Goal: Information Seeking & Learning: Learn about a topic

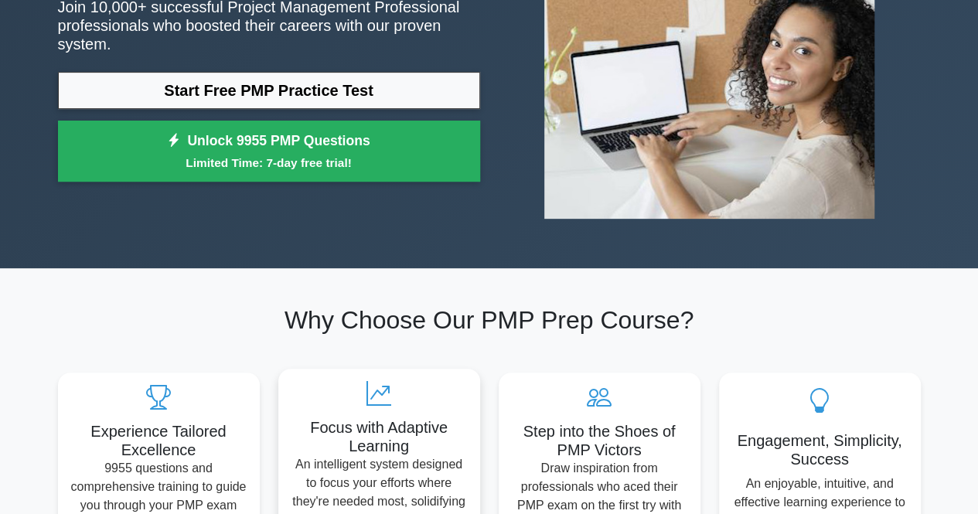
scroll to position [232, 0]
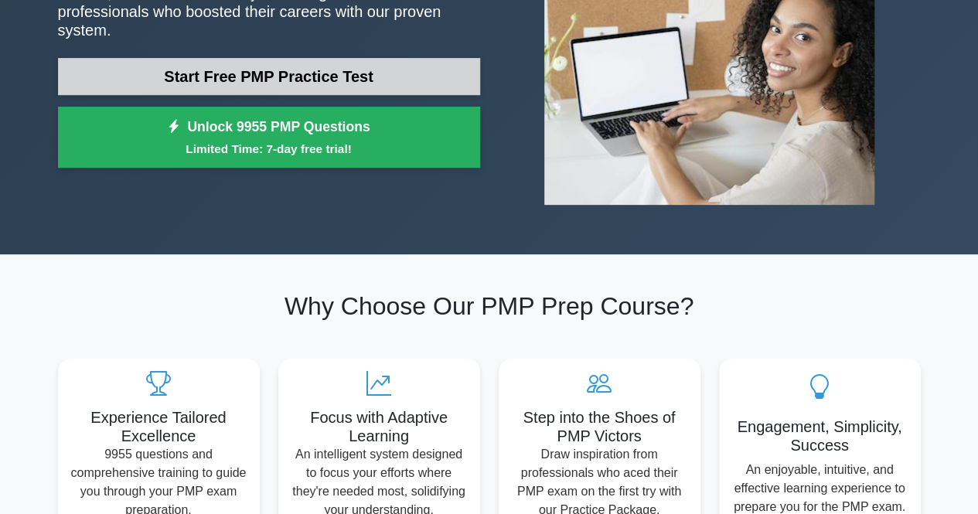
click at [308, 75] on link "Start Free PMP Practice Test" at bounding box center [269, 76] width 422 height 37
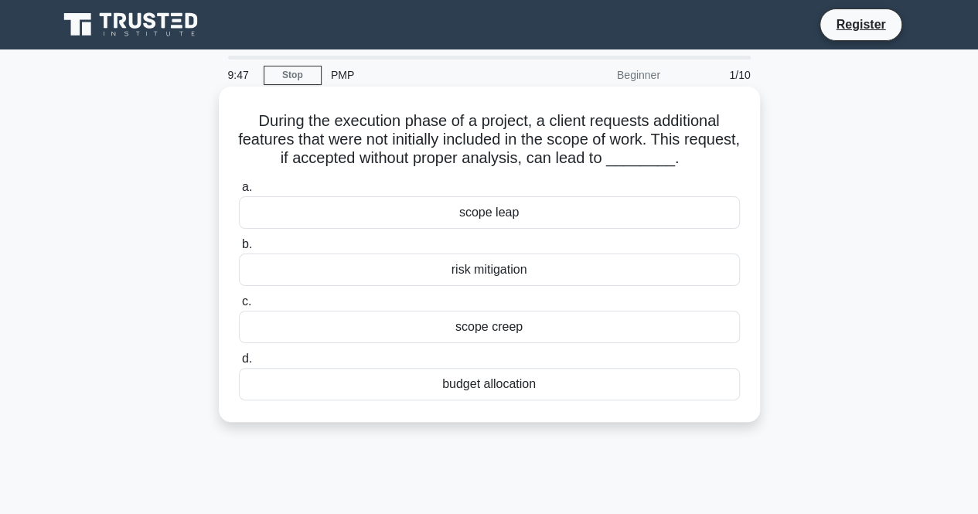
click at [512, 333] on div "scope creep" at bounding box center [489, 327] width 501 height 32
click at [239, 307] on input "c. scope creep" at bounding box center [239, 302] width 0 height 10
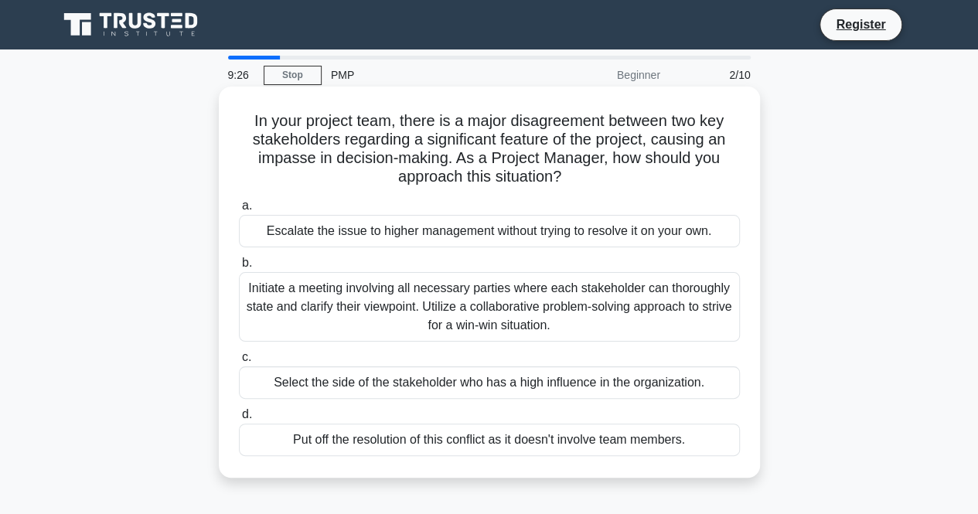
click at [387, 332] on div "Initiate a meeting involving all necessary parties where each stakeholder can t…" at bounding box center [489, 307] width 501 height 70
click at [239, 268] on input "b. Initiate a meeting involving all necessary parties where each stakeholder ca…" at bounding box center [239, 263] width 0 height 10
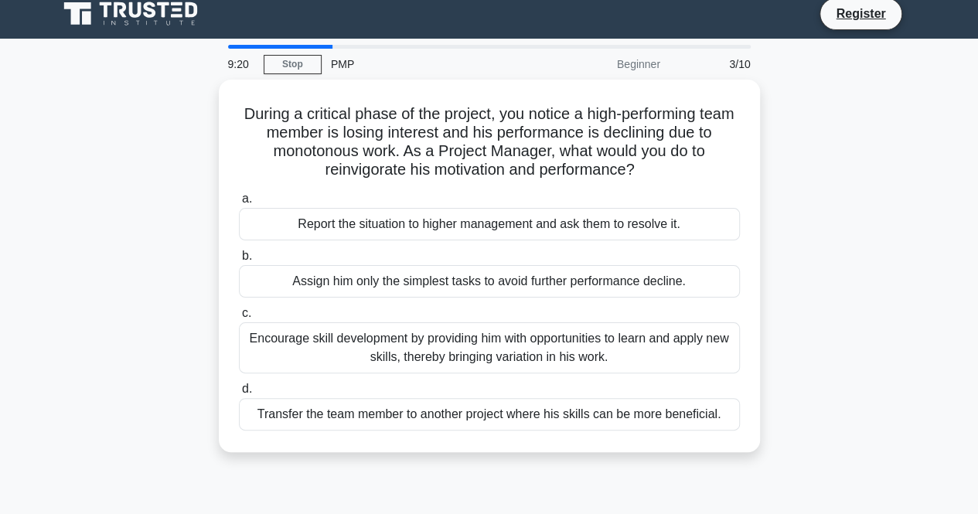
scroll to position [77, 0]
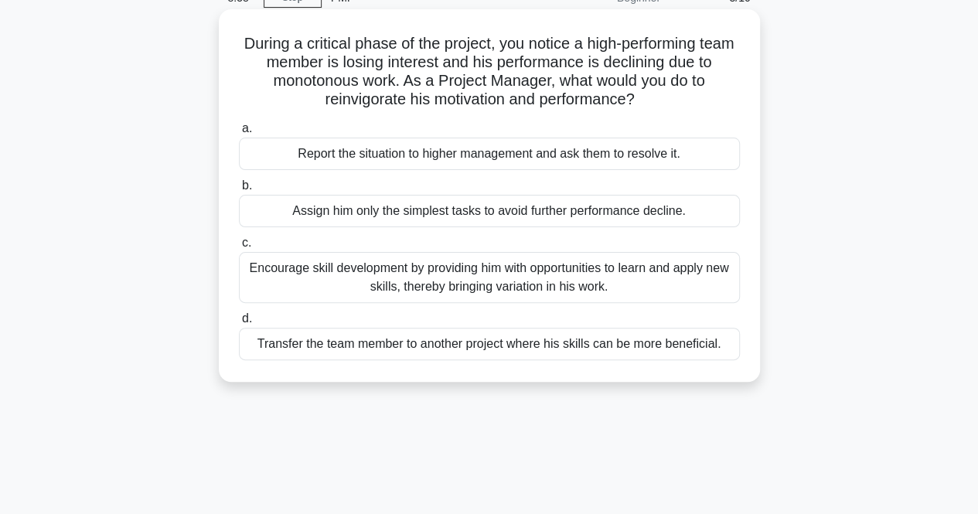
click at [334, 273] on div "Encourage skill development by providing him with opportunities to learn and ap…" at bounding box center [489, 277] width 501 height 51
click at [239, 248] on input "c. Encourage skill development by providing him with opportunities to learn and…" at bounding box center [239, 243] width 0 height 10
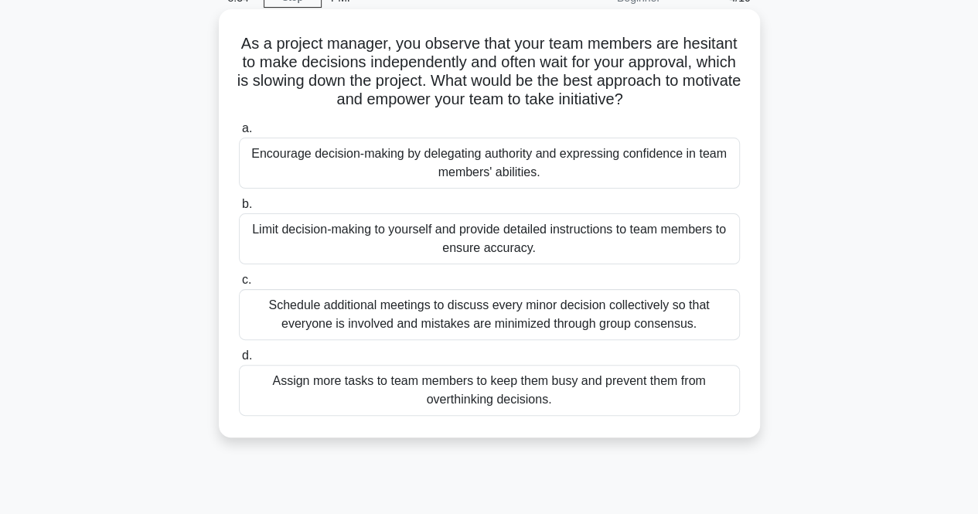
click at [441, 234] on div "Limit decision-making to yourself and provide detailed instructions to team mem…" at bounding box center [489, 238] width 501 height 51
click at [239, 210] on input "b. Limit decision-making to yourself and provide detailed instructions to team …" at bounding box center [239, 204] width 0 height 10
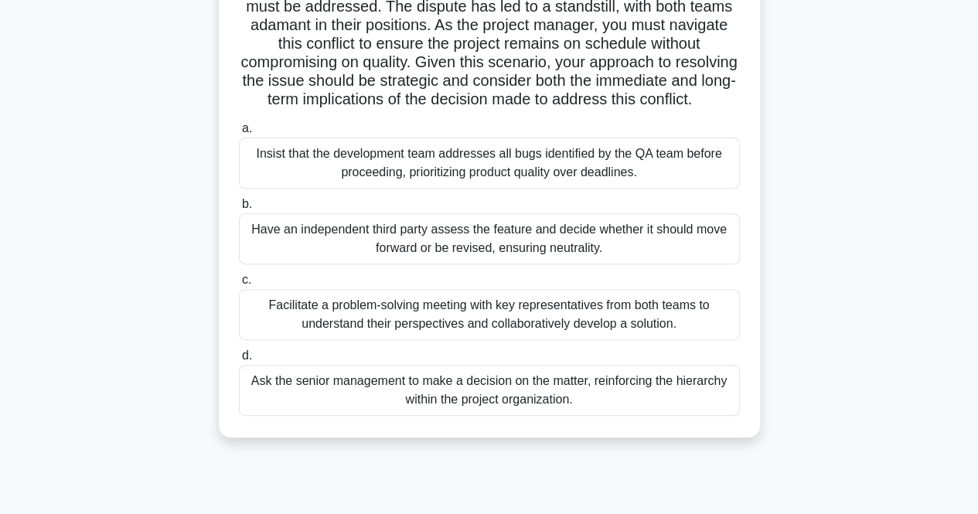
scroll to position [232, 0]
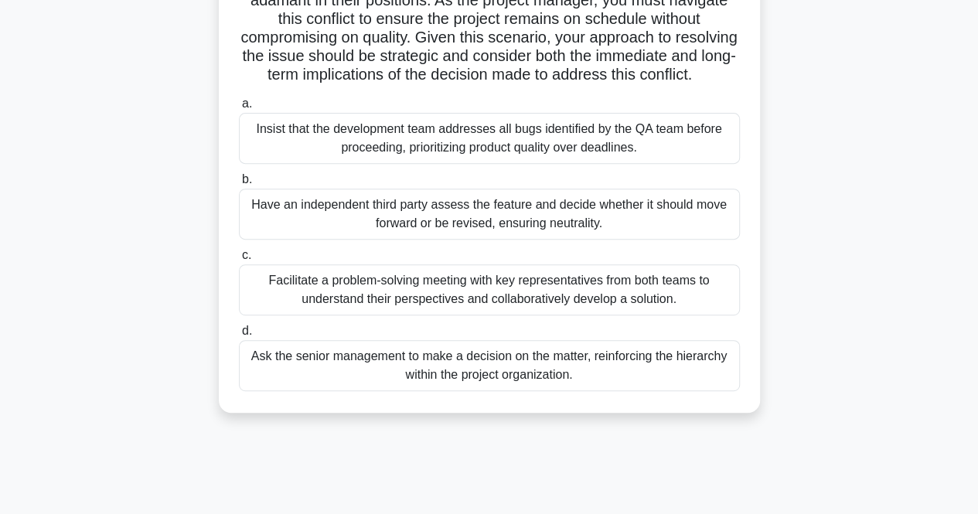
click at [507, 312] on div "Facilitate a problem-solving meeting with key representatives from both teams t…" at bounding box center [489, 289] width 501 height 51
click at [239, 261] on input "c. Facilitate a problem-solving meeting with key representatives from both team…" at bounding box center [239, 255] width 0 height 10
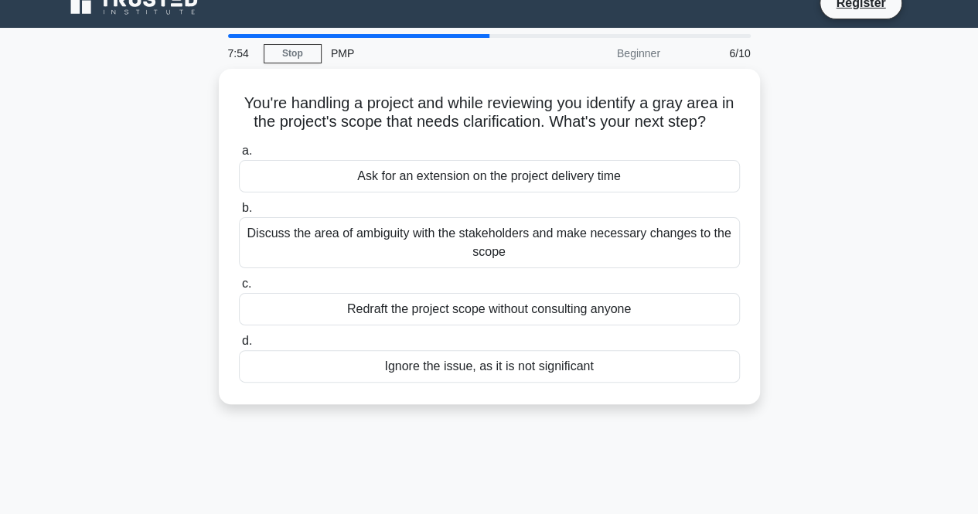
scroll to position [0, 0]
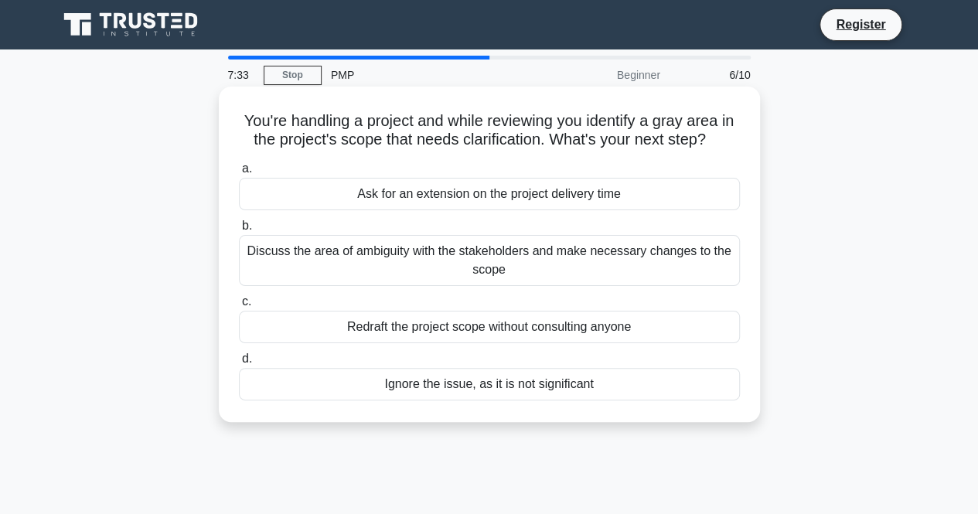
click at [356, 257] on div "Discuss the area of ambiguity with the stakeholders and make necessary changes …" at bounding box center [489, 260] width 501 height 51
click at [239, 231] on input "b. Discuss the area of ambiguity with the stakeholders and make necessary chang…" at bounding box center [239, 226] width 0 height 10
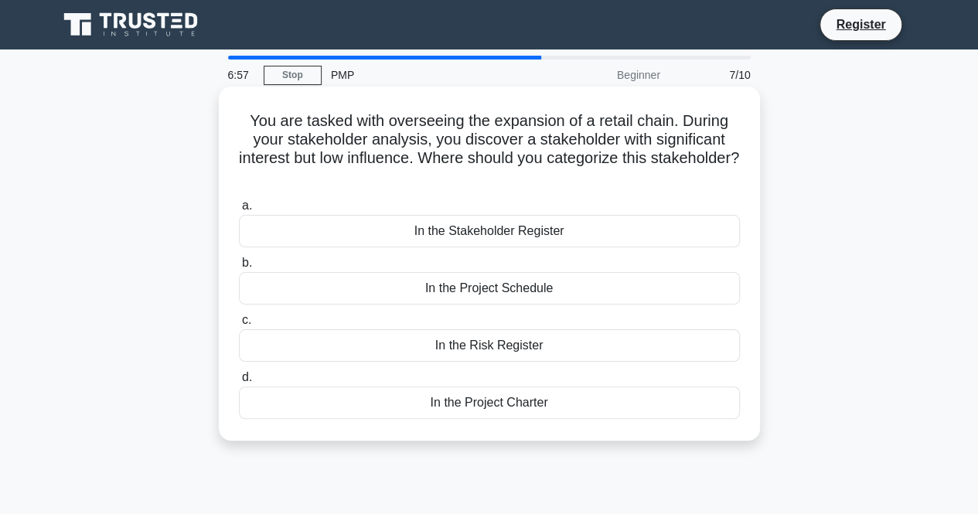
click at [519, 240] on div "In the Stakeholder Register" at bounding box center [489, 231] width 501 height 32
click at [239, 211] on input "a. In the Stakeholder Register" at bounding box center [239, 206] width 0 height 10
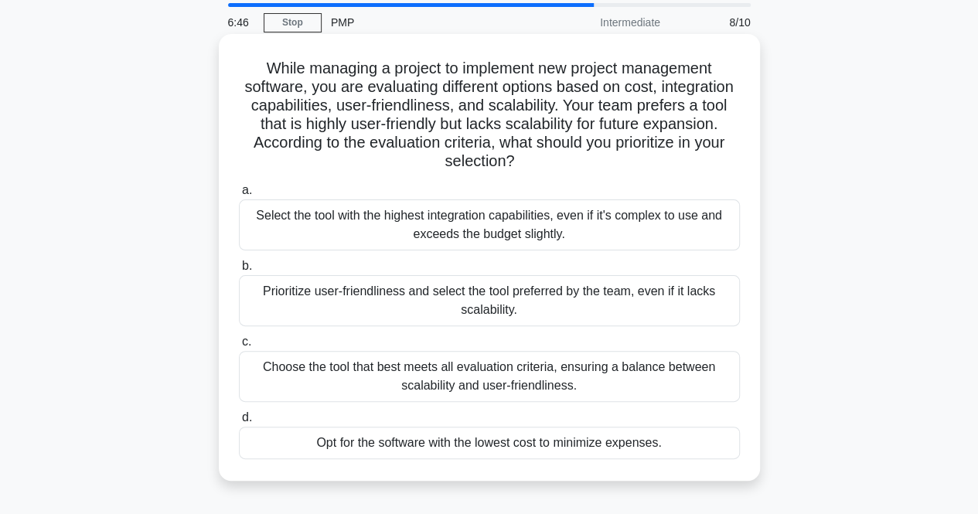
scroll to position [77, 0]
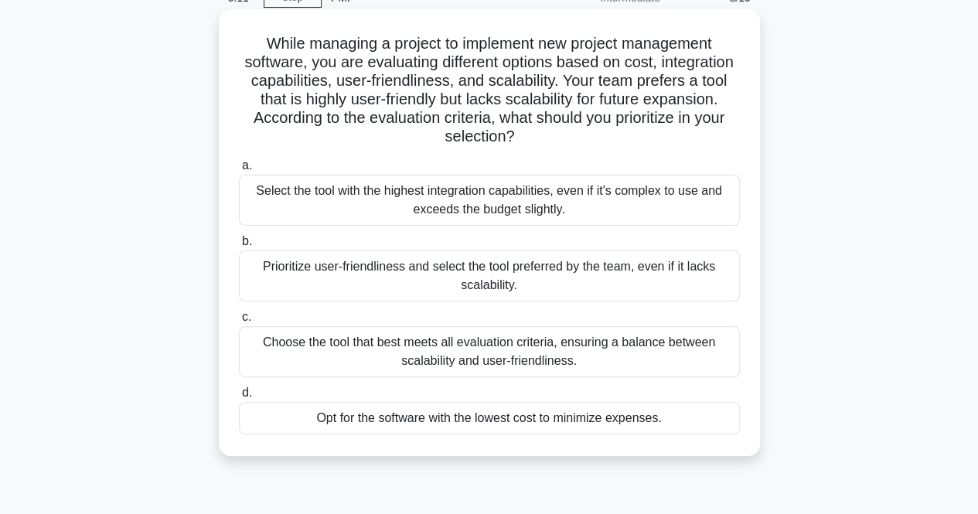
click at [373, 369] on div "Choose the tool that best meets all evaluation criteria, ensuring a balance bet…" at bounding box center [489, 351] width 501 height 51
click at [239, 322] on input "c. Choose the tool that best meets all evaluation criteria, ensuring a balance …" at bounding box center [239, 317] width 0 height 10
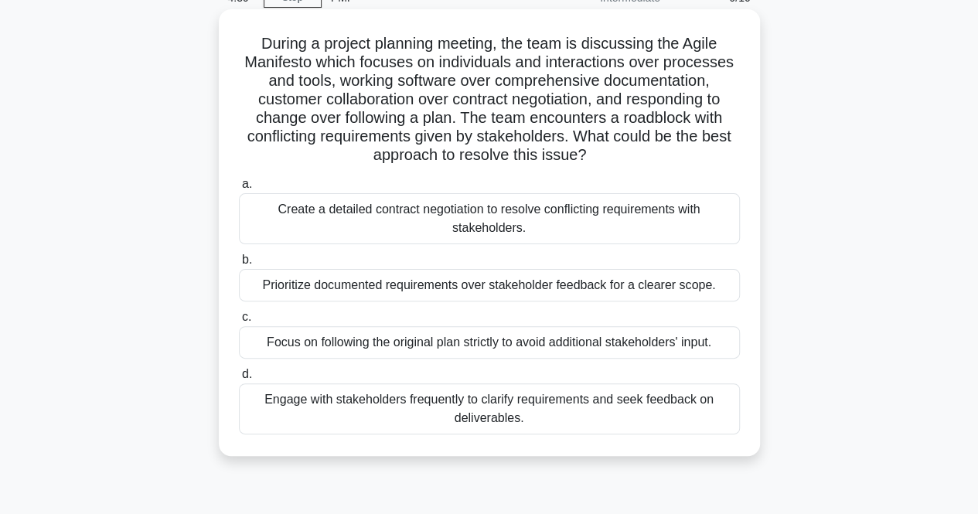
click at [521, 422] on div "Engage with stakeholders frequently to clarify requirements and seek feedback o…" at bounding box center [489, 408] width 501 height 51
click at [239, 380] on input "d. Engage with stakeholders frequently to clarify requirements and seek feedbac…" at bounding box center [239, 375] width 0 height 10
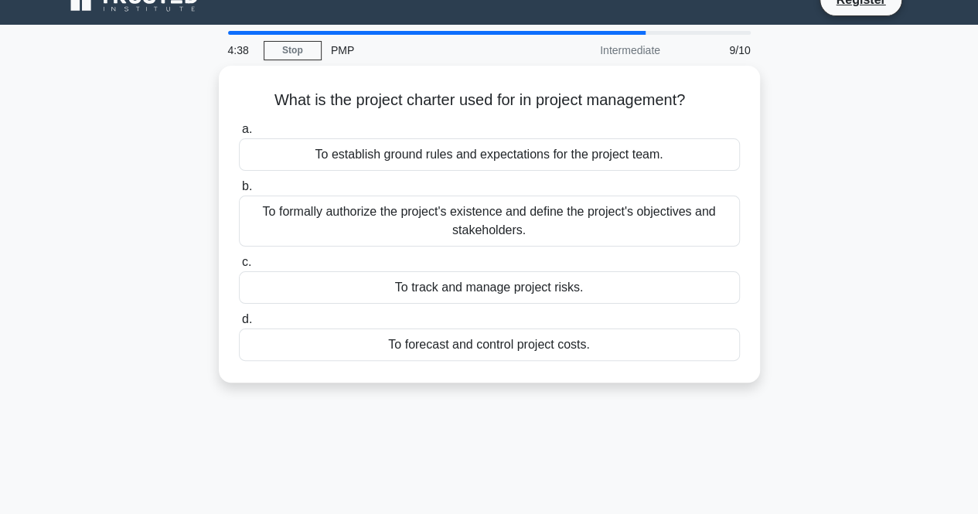
scroll to position [0, 0]
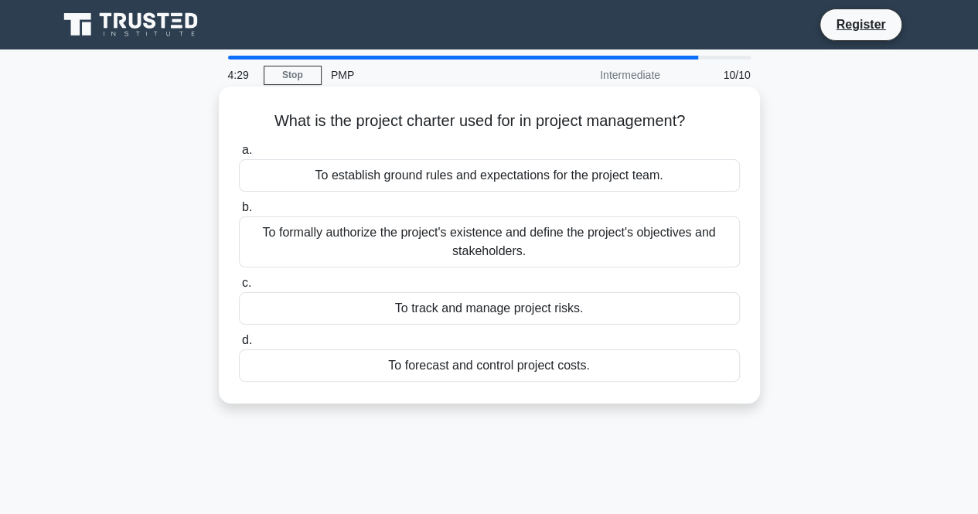
click at [578, 240] on div "To formally authorize the project's existence and define the project's objectiv…" at bounding box center [489, 241] width 501 height 51
click at [239, 213] on input "b. To formally authorize the project's existence and define the project's objec…" at bounding box center [239, 208] width 0 height 10
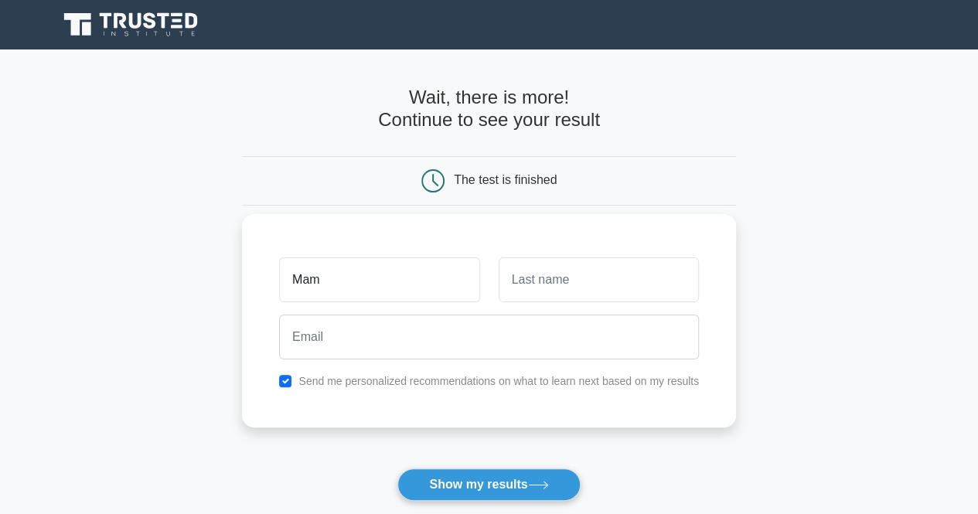
type input "Mamta"
click at [566, 288] on input "text" at bounding box center [599, 279] width 200 height 45
type input "Sharma"
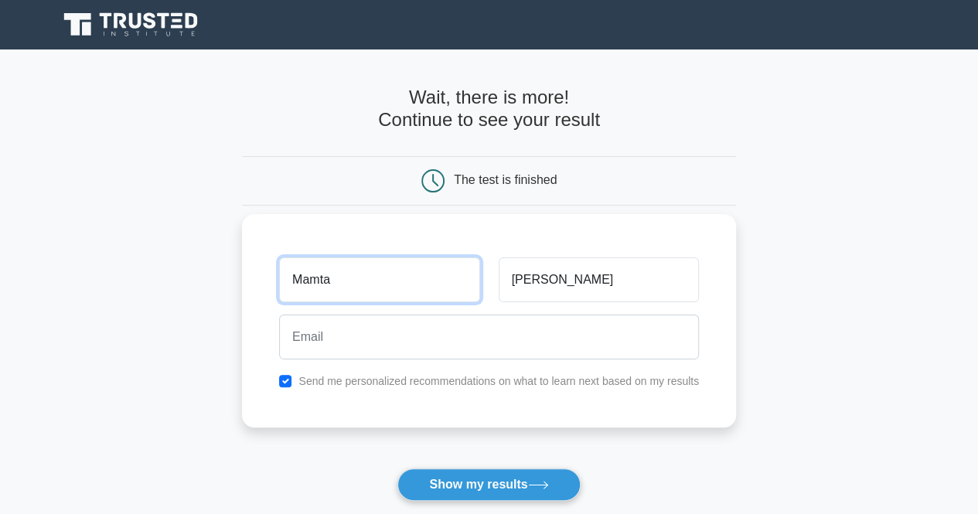
drag, startPoint x: 456, startPoint y: 292, endPoint x: 444, endPoint y: 308, distance: 20.4
click at [455, 295] on input "Mamta" at bounding box center [379, 279] width 200 height 45
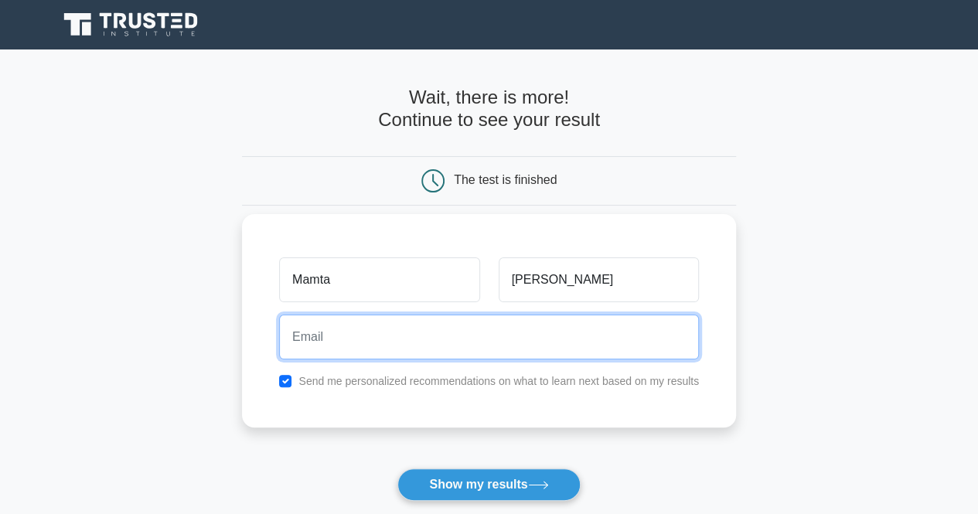
click at [416, 333] on input "email" at bounding box center [489, 337] width 420 height 45
type input "mamtasharmaynr888@gmail.com"
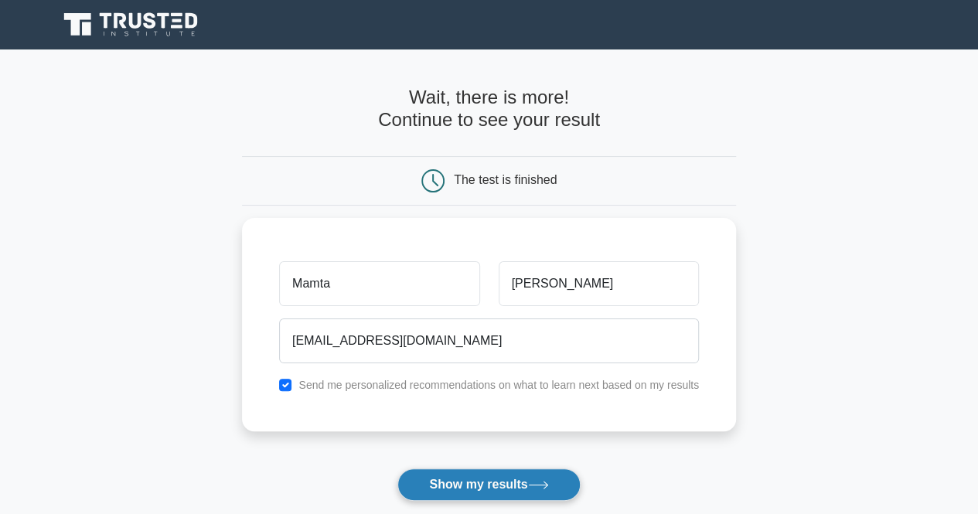
click at [489, 492] on button "Show my results" at bounding box center [488, 484] width 182 height 32
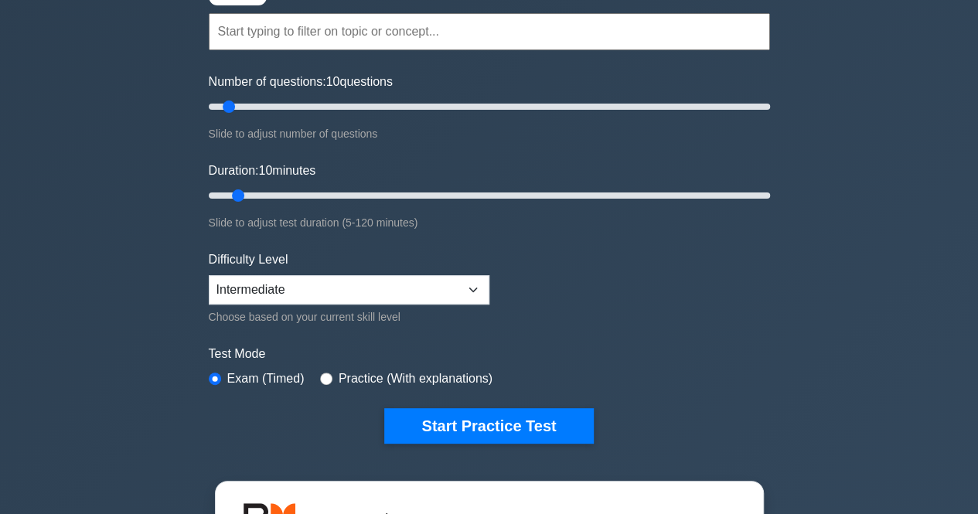
scroll to position [155, 0]
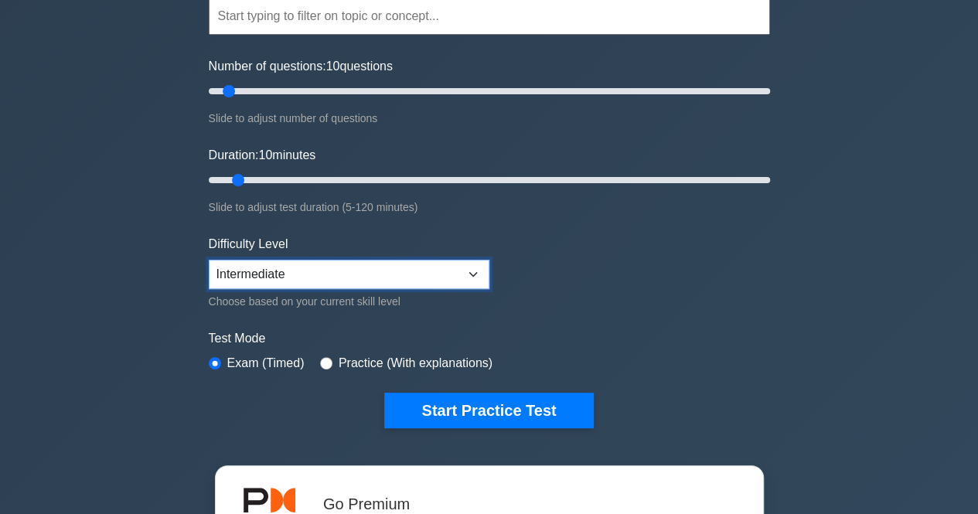
click at [473, 272] on select "Beginner Intermediate Expert" at bounding box center [349, 274] width 281 height 29
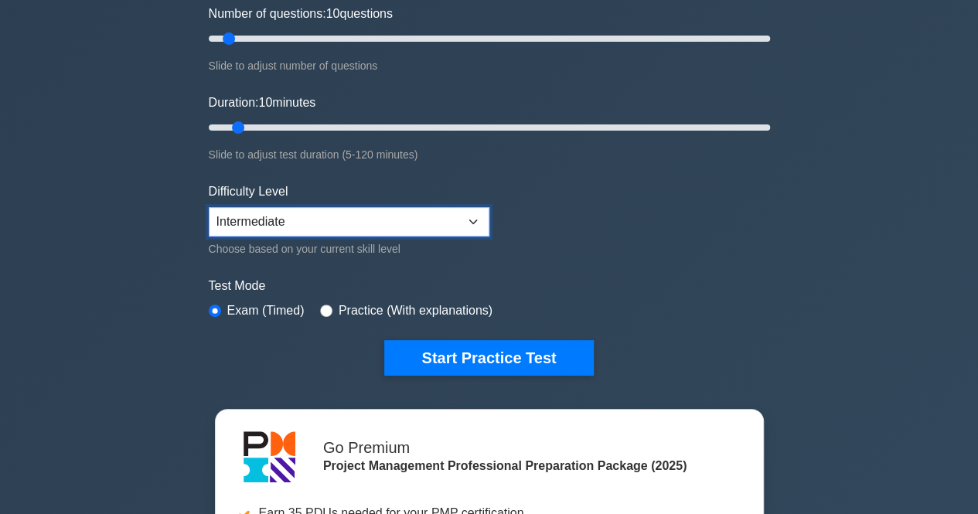
scroll to position [232, 0]
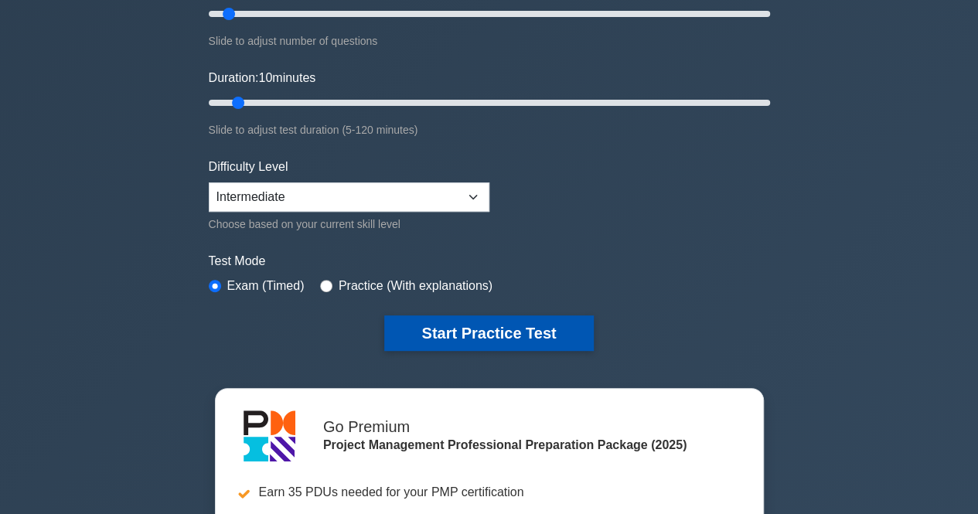
click at [515, 325] on button "Start Practice Test" at bounding box center [488, 333] width 209 height 36
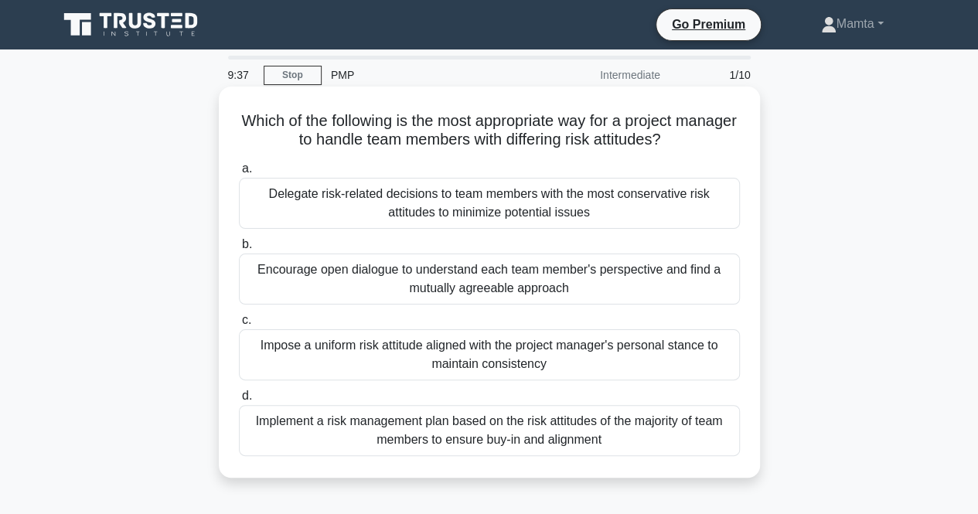
click at [507, 284] on div "Encourage open dialogue to understand each team member's perspective and find a…" at bounding box center [489, 279] width 501 height 51
click at [239, 250] on input "b. Encourage open dialogue to understand each team member's perspective and fin…" at bounding box center [239, 245] width 0 height 10
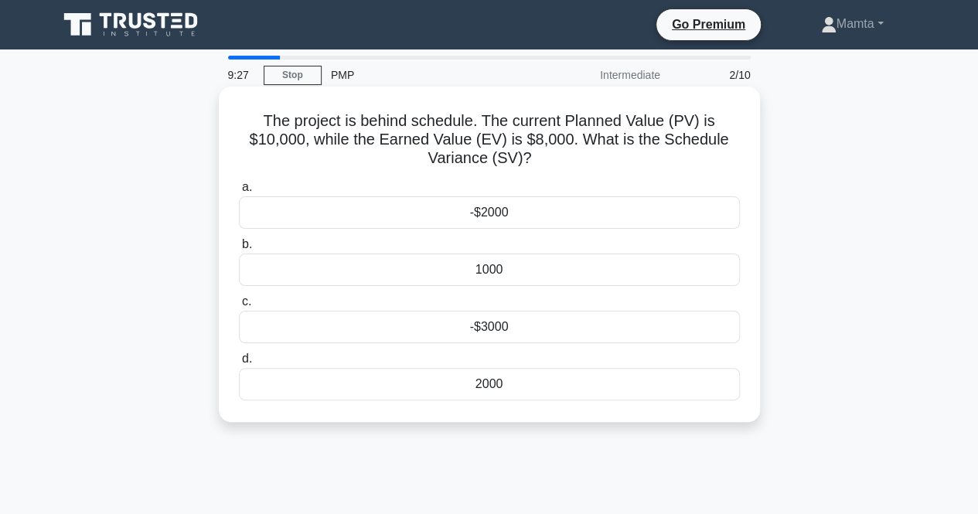
click at [499, 214] on div "-$2000" at bounding box center [489, 212] width 501 height 32
click at [239, 192] on input "a. -$2000" at bounding box center [239, 187] width 0 height 10
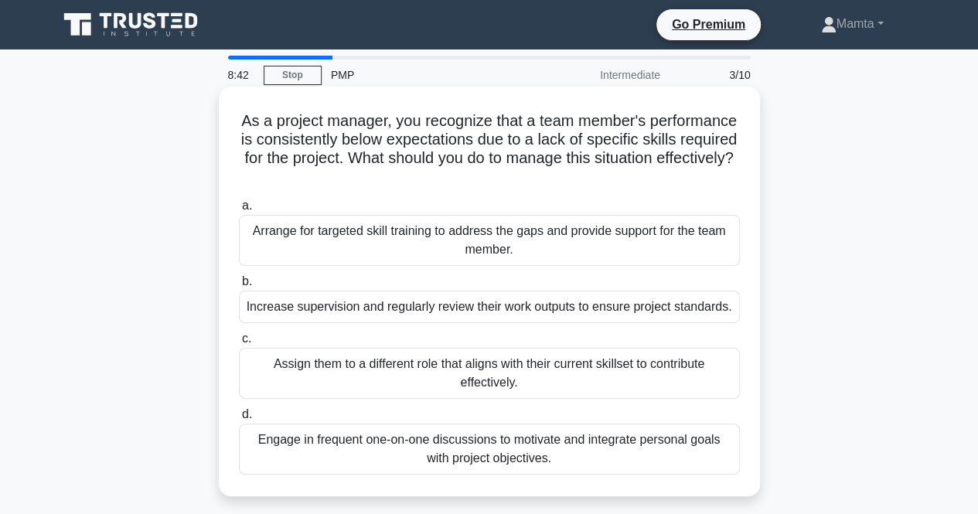
click at [533, 236] on div "Arrange for targeted skill training to address the gaps and provide support for…" at bounding box center [489, 240] width 501 height 51
click at [239, 211] on input "a. Arrange for targeted skill training to address the gaps and provide support …" at bounding box center [239, 206] width 0 height 10
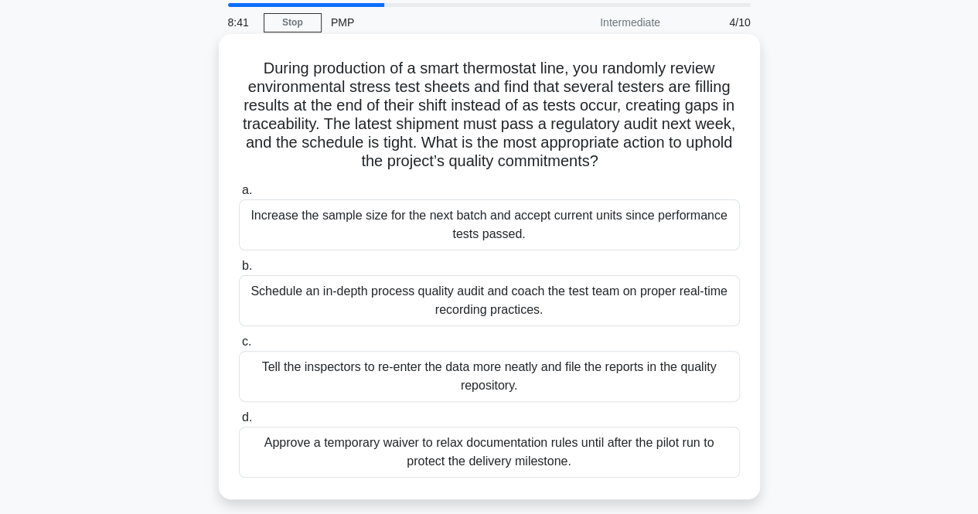
scroll to position [77, 0]
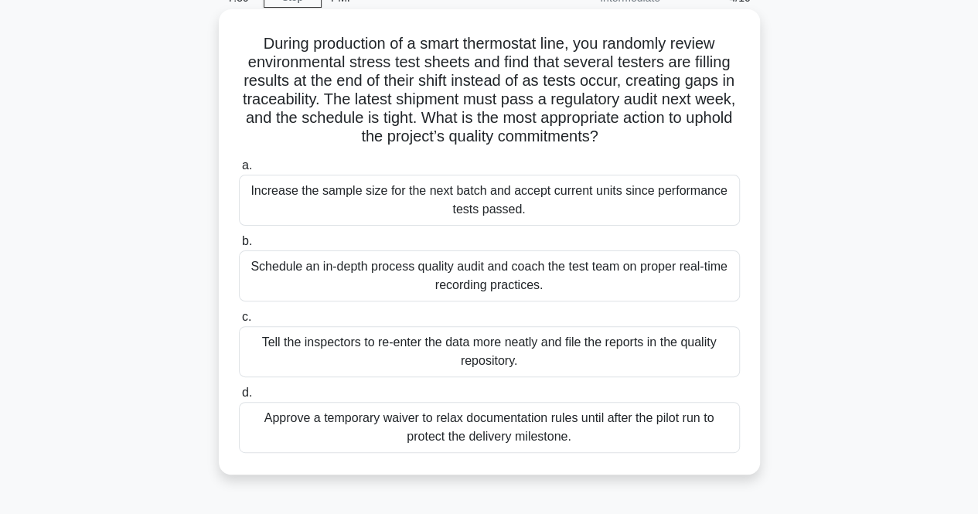
click at [342, 276] on div "Schedule an in-depth process quality audit and coach the test team on proper re…" at bounding box center [489, 275] width 501 height 51
click at [239, 247] on input "b. Schedule an in-depth process quality audit and coach the test team on proper…" at bounding box center [239, 242] width 0 height 10
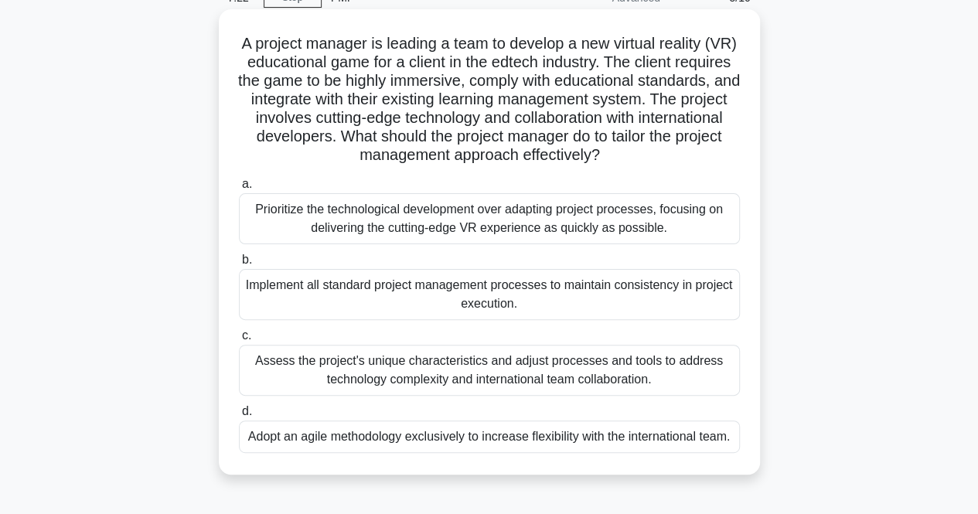
click at [554, 382] on div "Assess the project's unique characteristics and adjust processes and tools to a…" at bounding box center [489, 370] width 501 height 51
click at [239, 341] on input "c. Assess the project's unique characteristics and adjust processes and tools t…" at bounding box center [239, 336] width 0 height 10
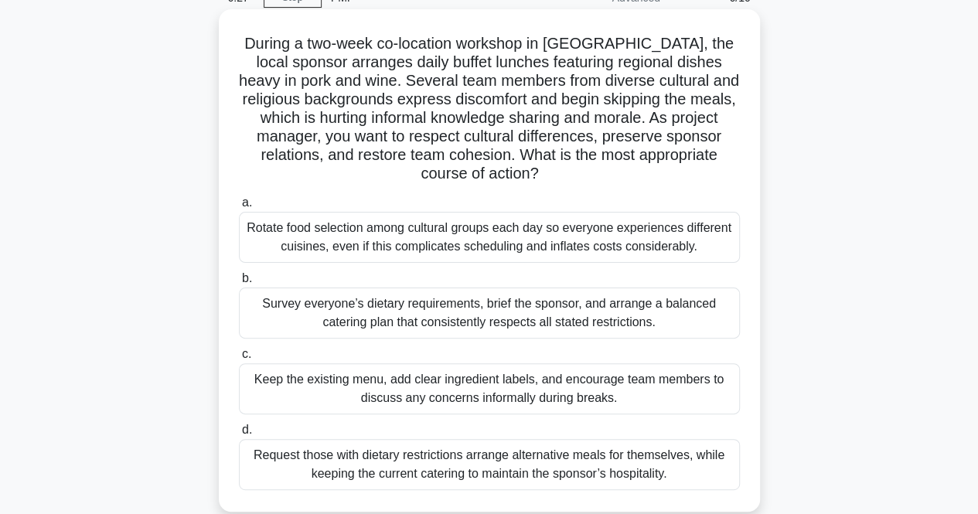
click at [411, 319] on div "Survey everyone’s dietary requirements, brief the sponsor, and arrange a balanc…" at bounding box center [489, 313] width 501 height 51
click at [239, 284] on input "b. Survey everyone’s dietary requirements, brief the sponsor, and arrange a bal…" at bounding box center [239, 279] width 0 height 10
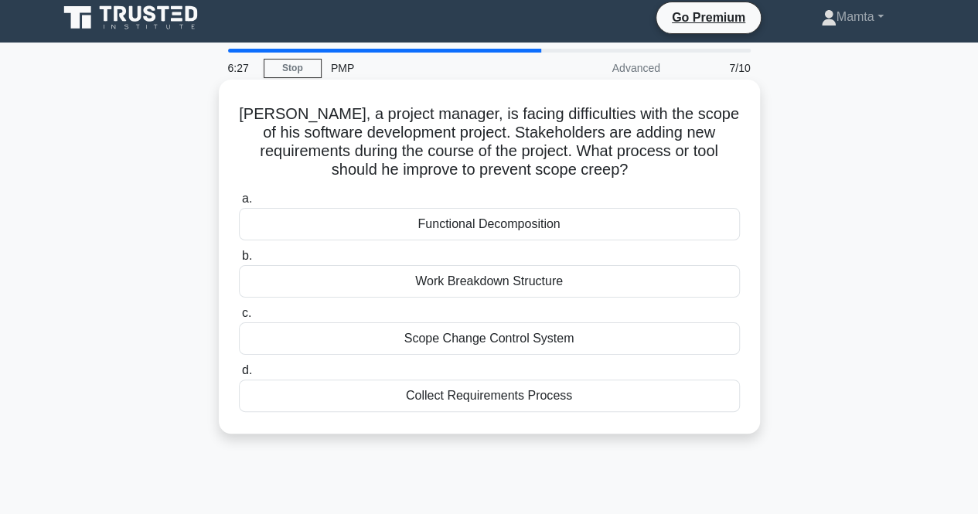
scroll to position [0, 0]
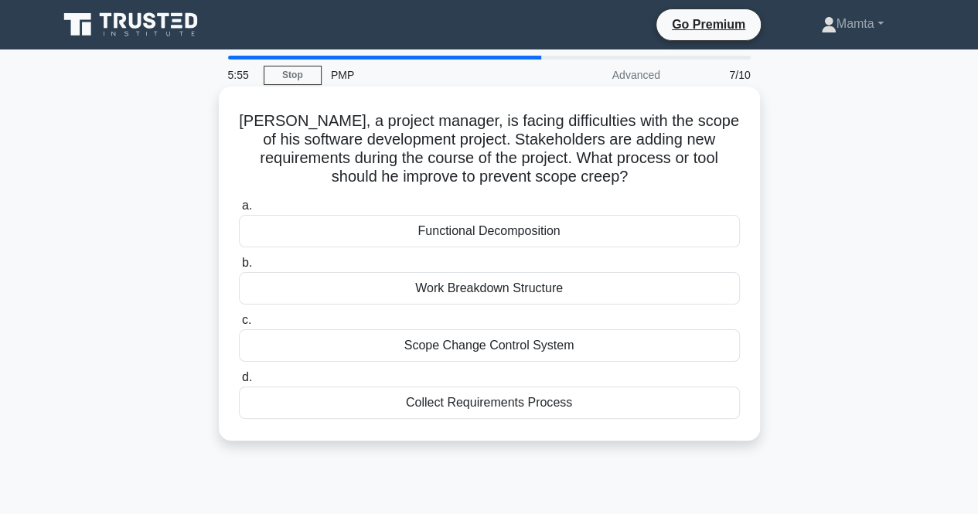
click at [523, 343] on div "Scope Change Control System" at bounding box center [489, 345] width 501 height 32
click at [239, 325] on input "c. Scope Change Control System" at bounding box center [239, 320] width 0 height 10
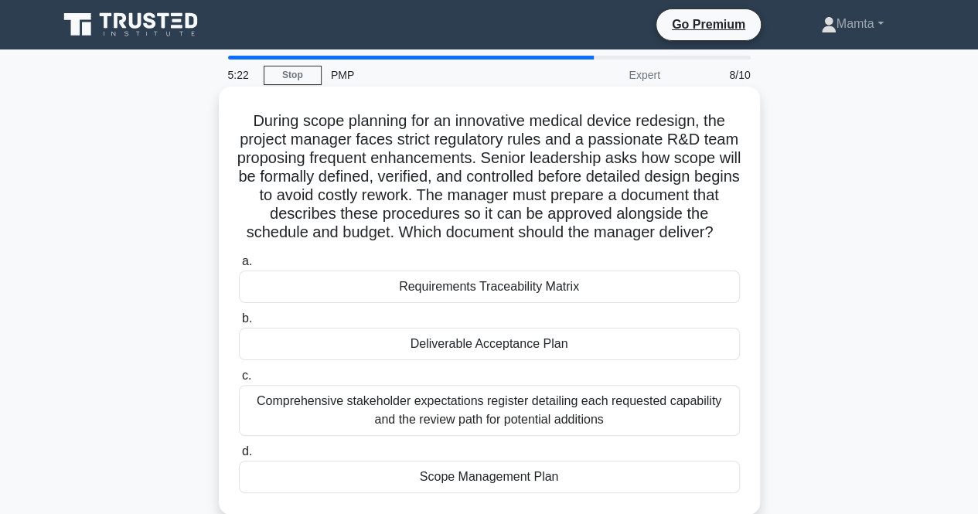
scroll to position [77, 0]
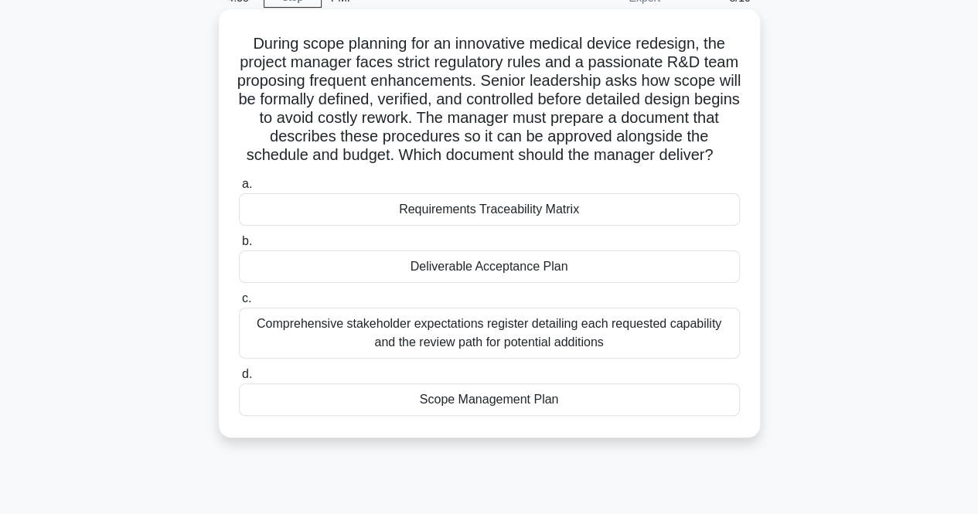
click at [473, 416] on div "Scope Management Plan" at bounding box center [489, 399] width 501 height 32
click at [239, 380] on input "d. Scope Management Plan" at bounding box center [239, 375] width 0 height 10
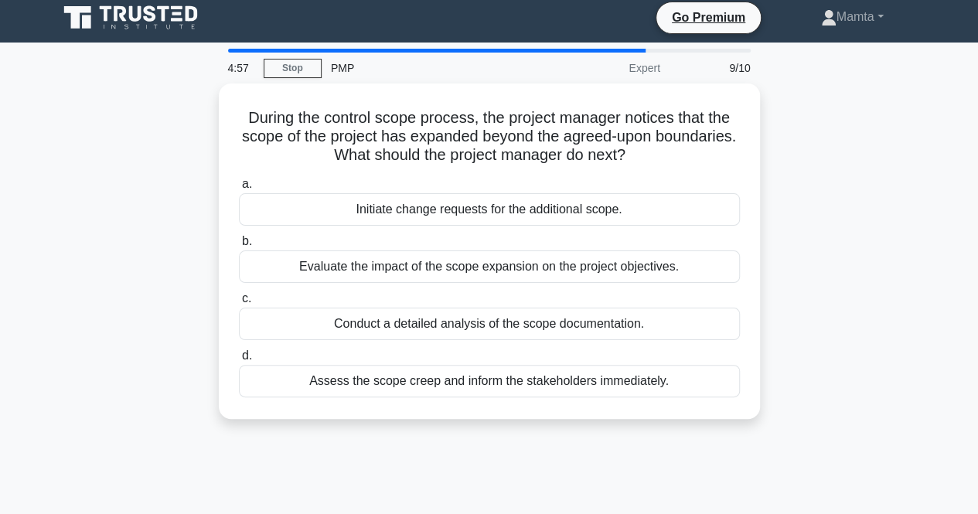
scroll to position [0, 0]
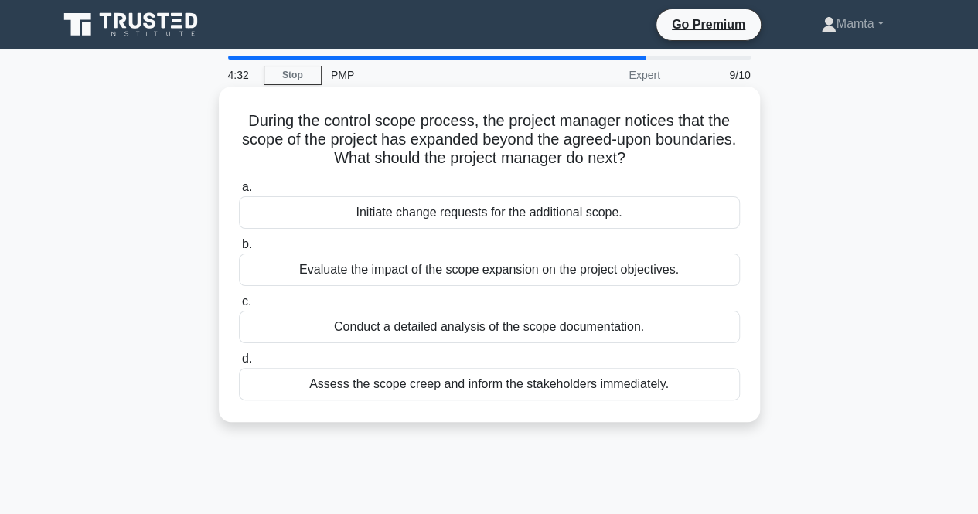
click at [482, 390] on div "Assess the scope creep and inform the stakeholders immediately." at bounding box center [489, 384] width 501 height 32
click at [239, 364] on input "d. Assess the scope creep and inform the stakeholders immediately." at bounding box center [239, 359] width 0 height 10
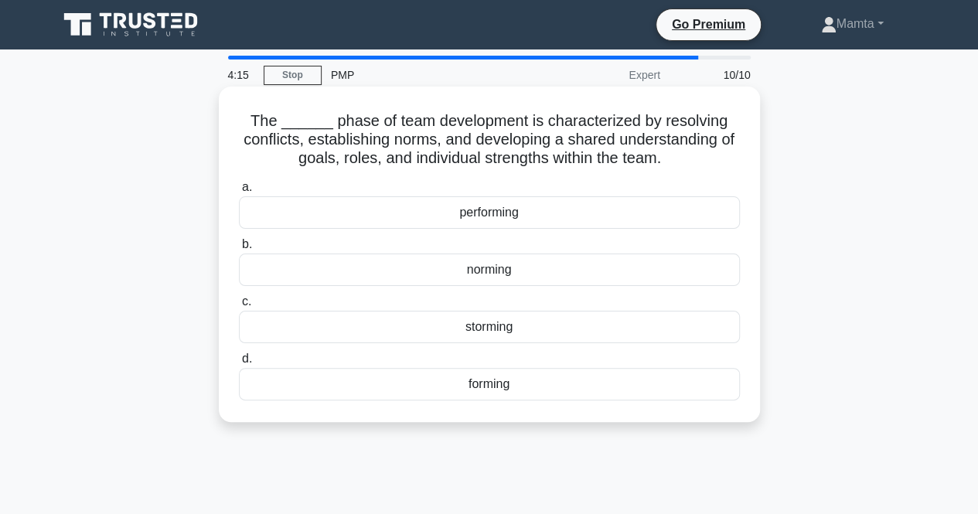
click at [487, 273] on div "norming" at bounding box center [489, 270] width 501 height 32
click at [239, 250] on input "b. norming" at bounding box center [239, 245] width 0 height 10
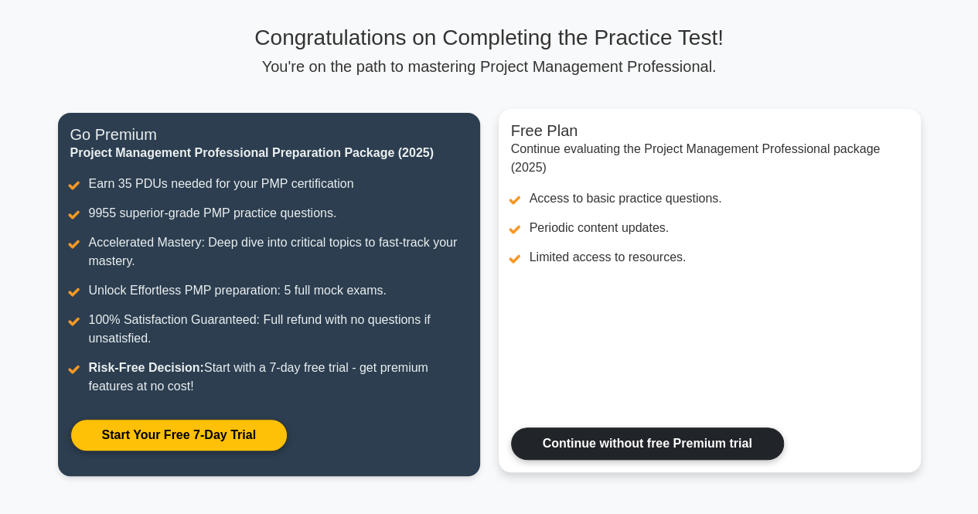
scroll to position [155, 0]
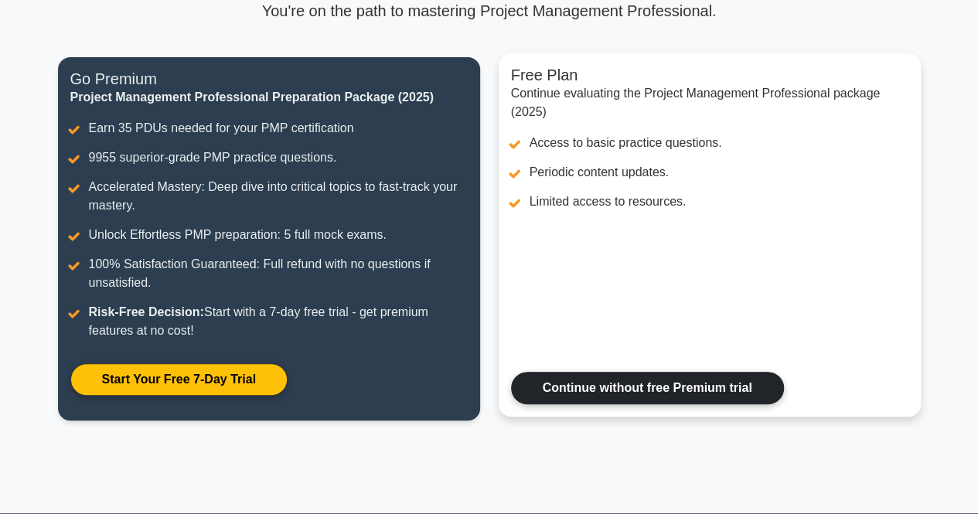
click at [738, 391] on link "Continue without free Premium trial" at bounding box center [647, 388] width 273 height 32
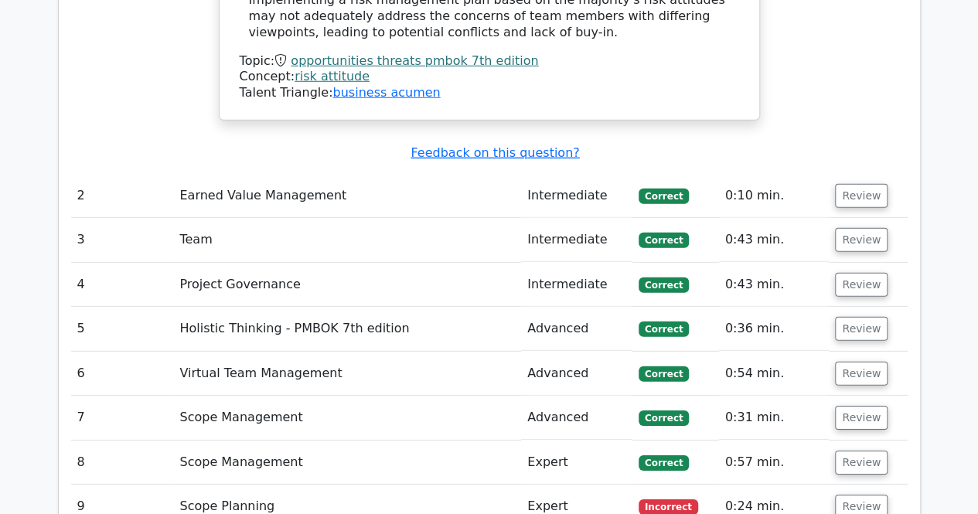
scroll to position [2319, 0]
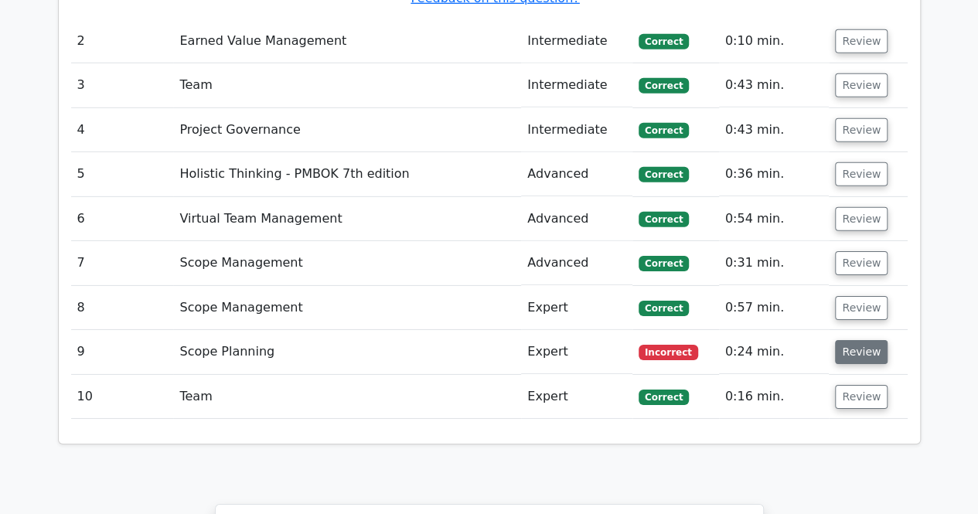
click at [858, 340] on button "Review" at bounding box center [861, 352] width 53 height 24
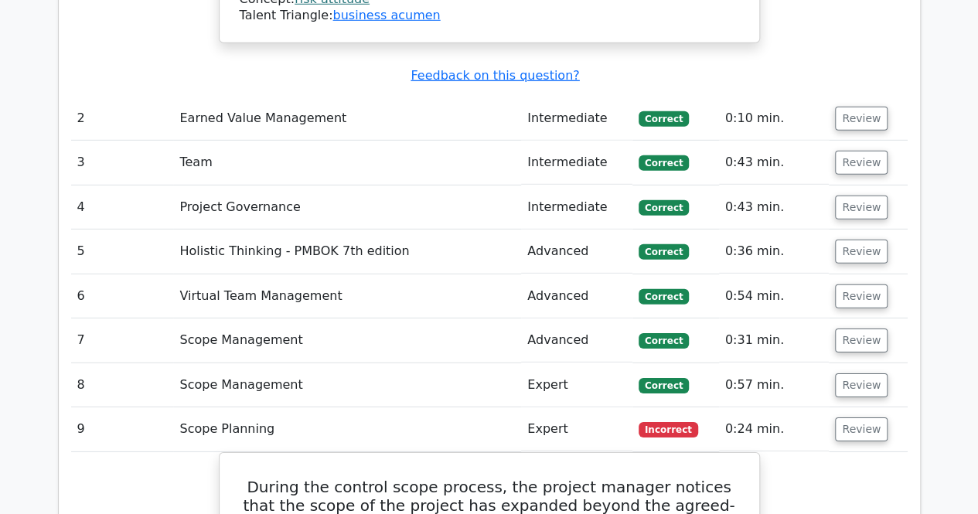
scroll to position [1933, 0]
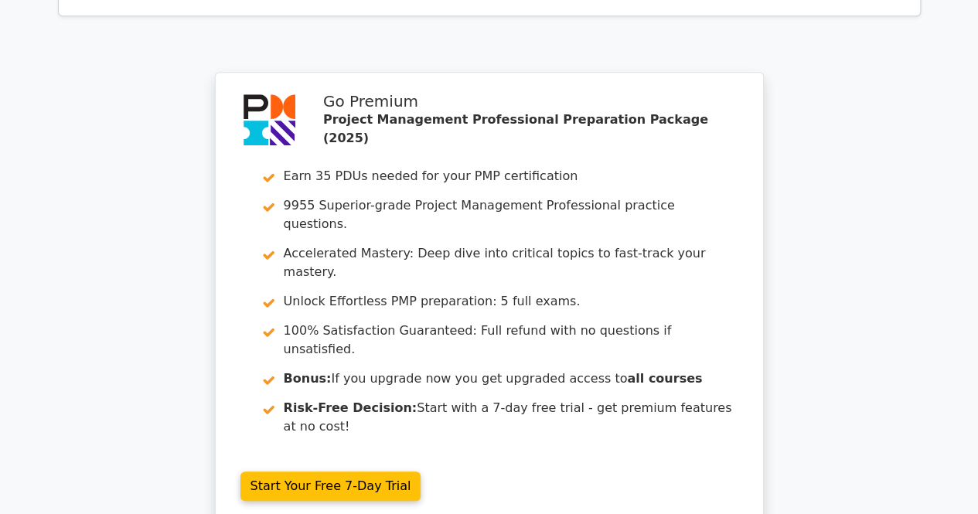
scroll to position [3613, 0]
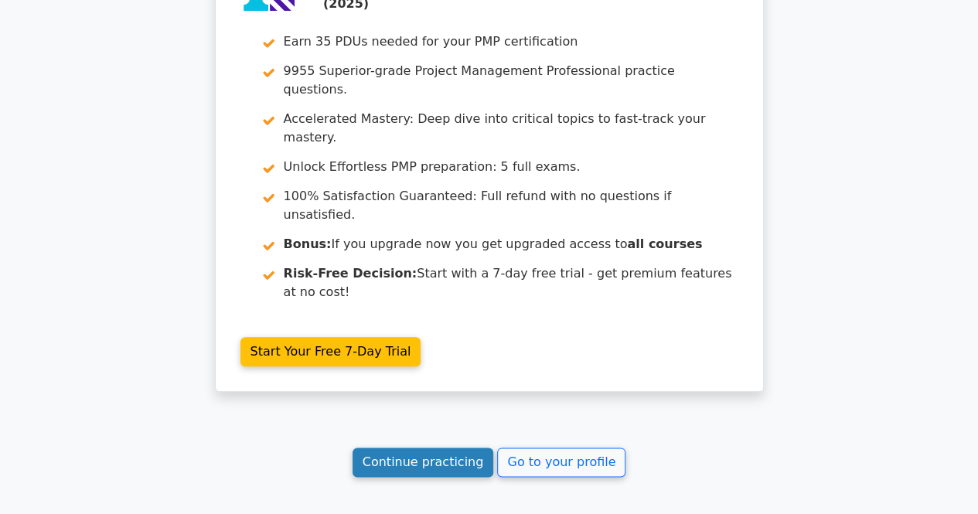
click at [465, 448] on link "Continue practicing" at bounding box center [423, 462] width 141 height 29
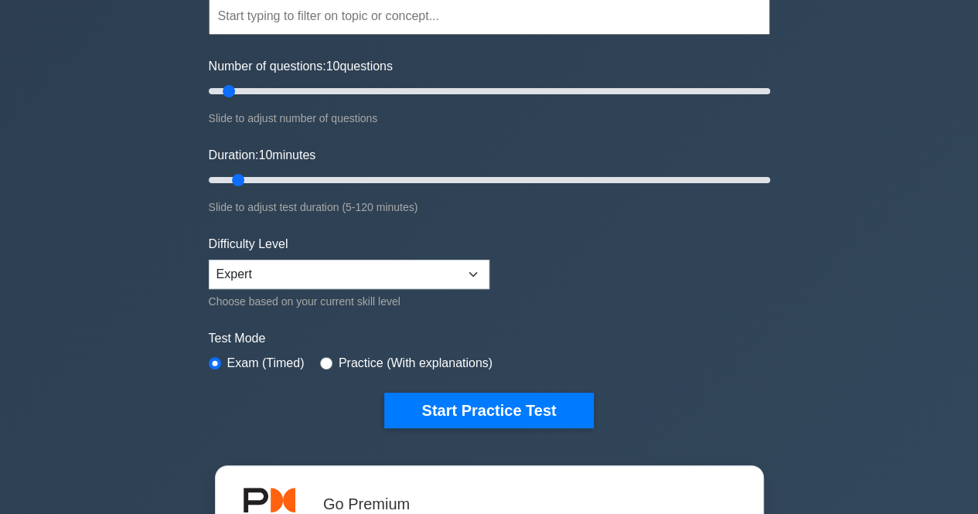
scroll to position [232, 0]
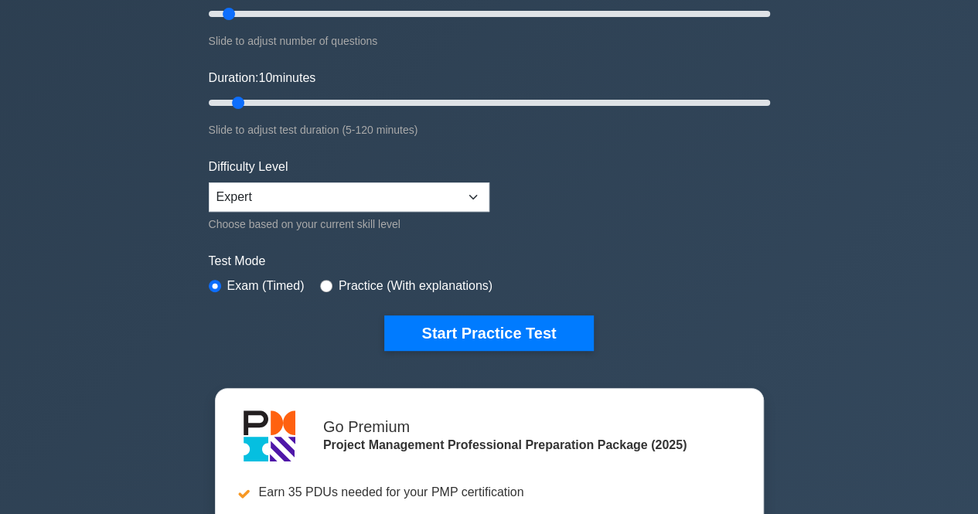
click at [552, 338] on button "Start Practice Test" at bounding box center [488, 333] width 209 height 36
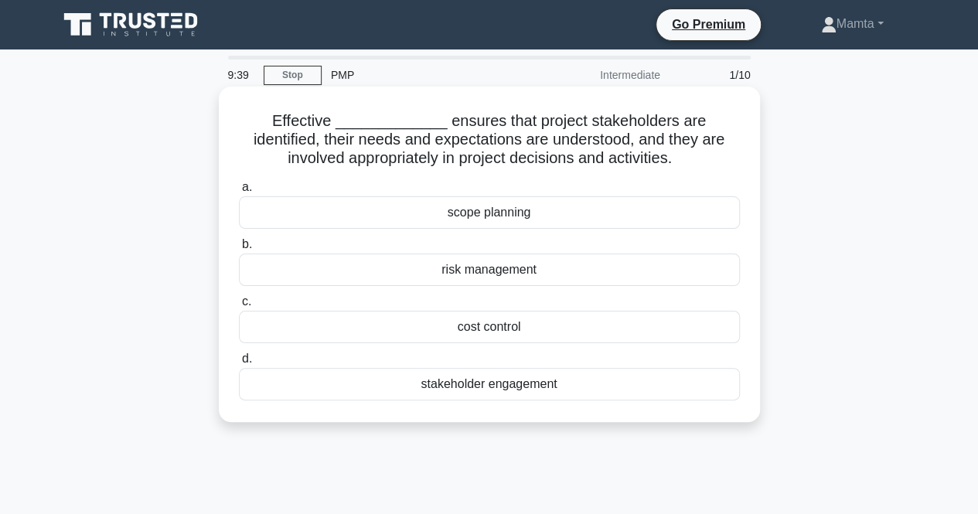
click at [484, 383] on div "stakeholder engagement" at bounding box center [489, 384] width 501 height 32
click at [239, 364] on input "d. stakeholder engagement" at bounding box center [239, 359] width 0 height 10
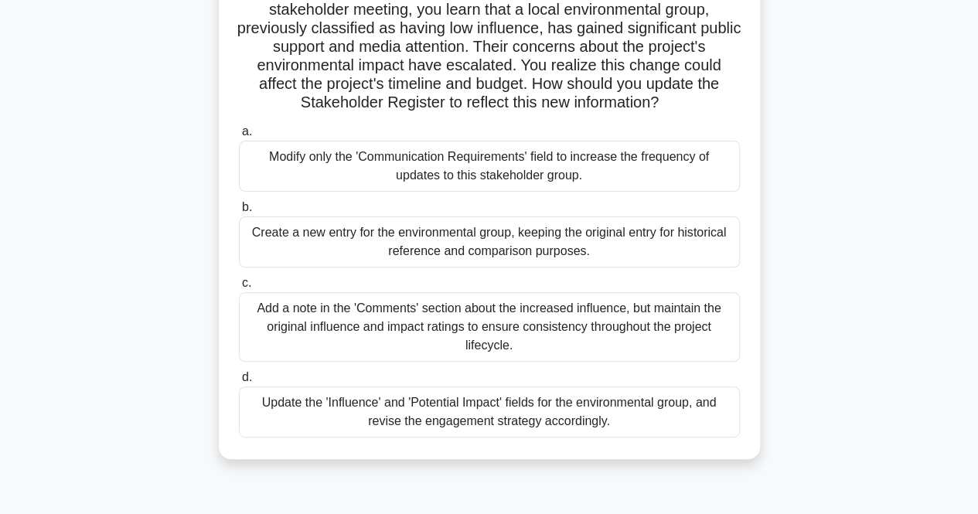
scroll to position [155, 0]
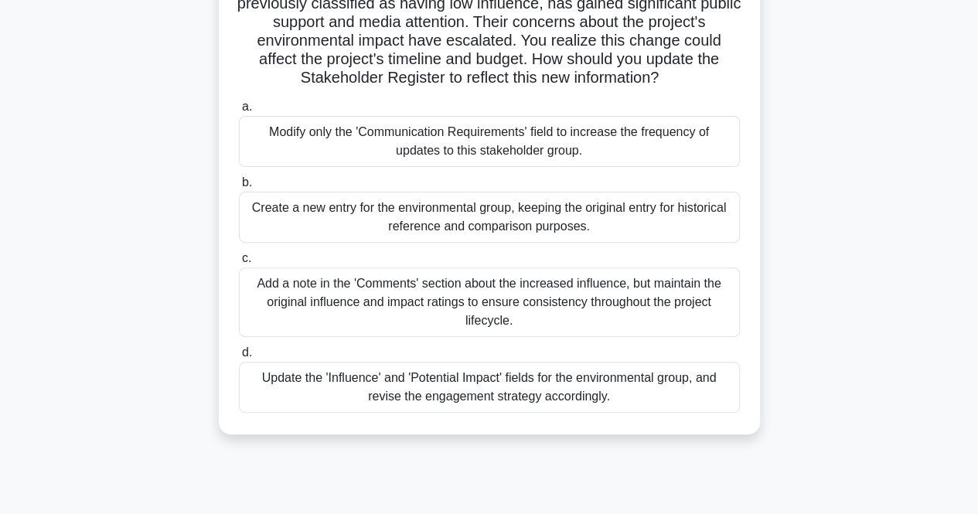
click at [428, 384] on div "Update the 'Influence' and 'Potential Impact' fields for the environmental grou…" at bounding box center [489, 387] width 501 height 51
click at [239, 358] on input "d. Update the 'Influence' and 'Potential Impact' fields for the environmental g…" at bounding box center [239, 353] width 0 height 10
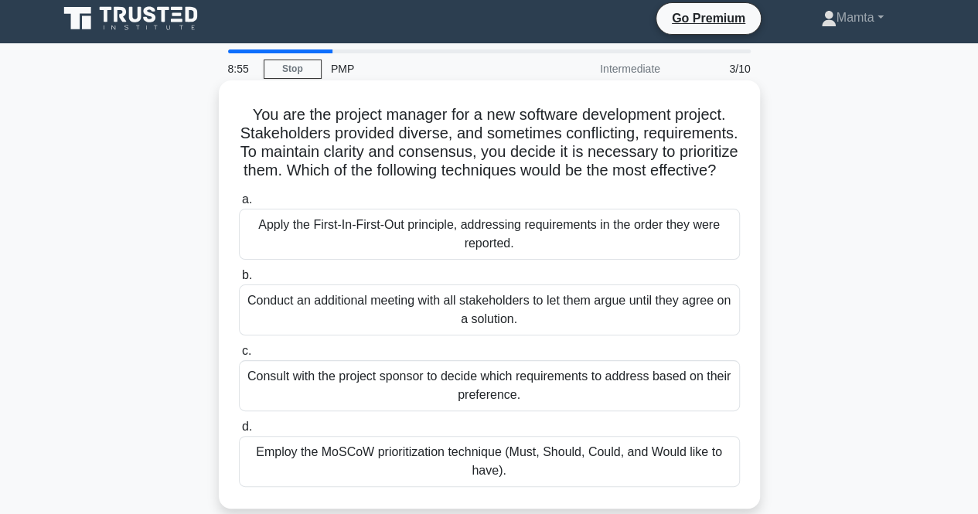
scroll to position [0, 0]
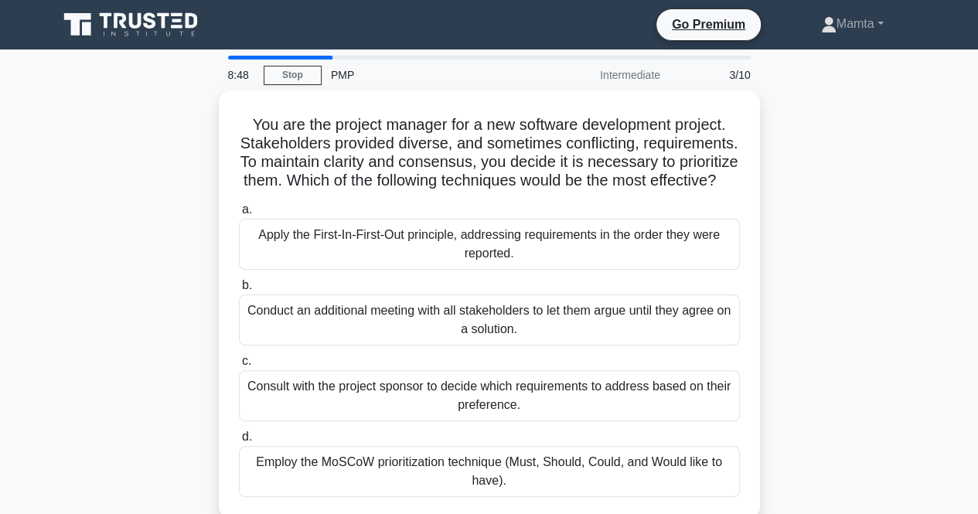
drag, startPoint x: 90, startPoint y: 454, endPoint x: 107, endPoint y: 480, distance: 31.3
click at [91, 456] on div "You are the project manager for a new software development project. Stakeholder…" at bounding box center [489, 313] width 881 height 447
drag, startPoint x: 84, startPoint y: 550, endPoint x: 30, endPoint y: 550, distance: 54.1
drag, startPoint x: 30, startPoint y: 550, endPoint x: 847, endPoint y: 140, distance: 913.8
click at [847, 140] on div "You are the project manager for a new software development project. Stakeholder…" at bounding box center [489, 313] width 881 height 447
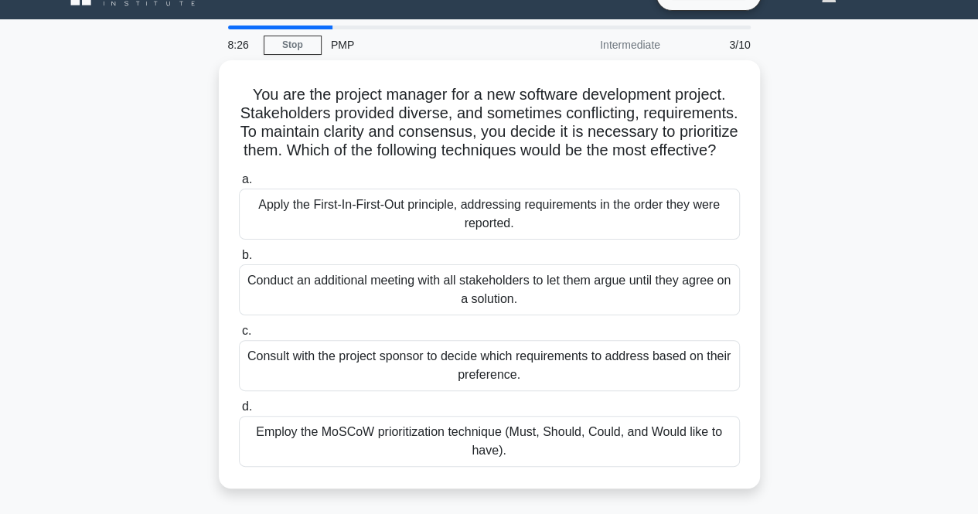
scroll to position [77, 0]
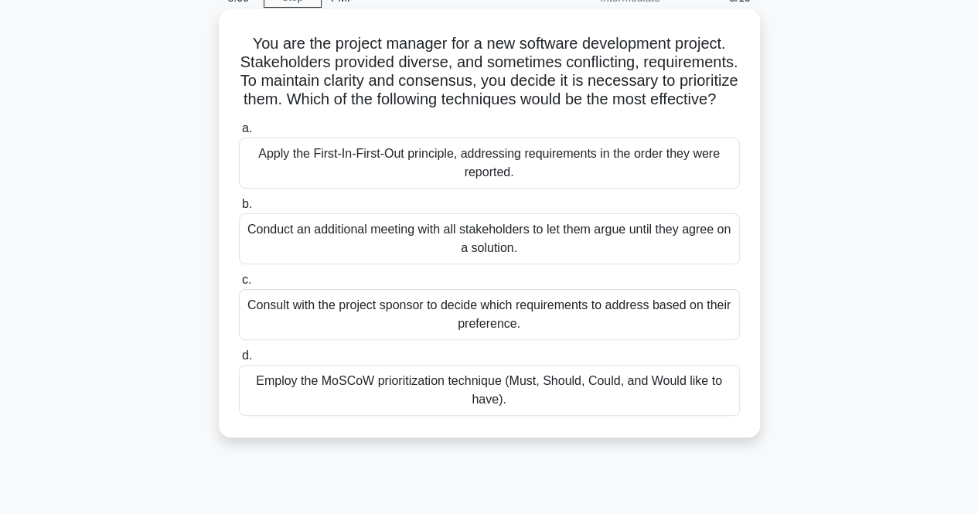
click at [353, 398] on div "Employ the MoSCoW prioritization technique (Must, Should, Could, and Would like…" at bounding box center [489, 390] width 501 height 51
click at [239, 361] on input "d. Employ the MoSCoW prioritization technique (Must, Should, Could, and Would l…" at bounding box center [239, 356] width 0 height 10
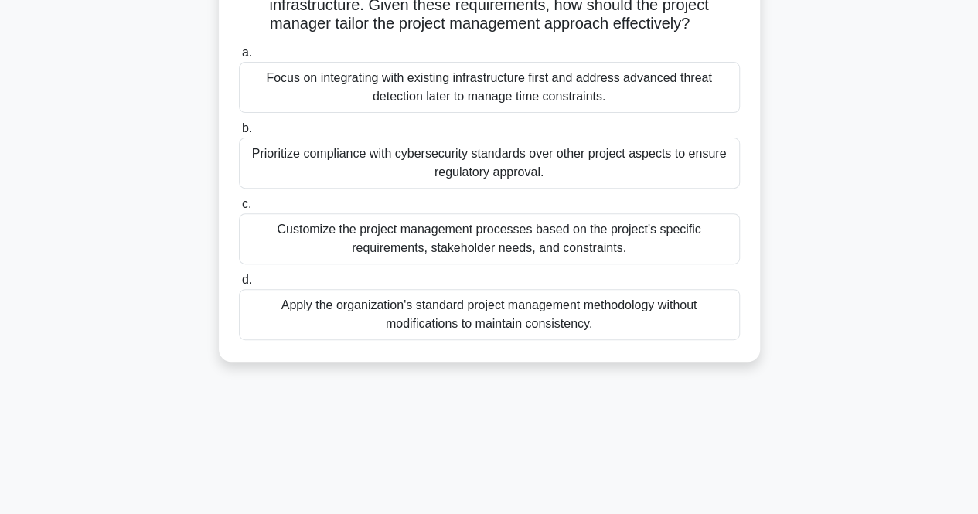
scroll to position [155, 0]
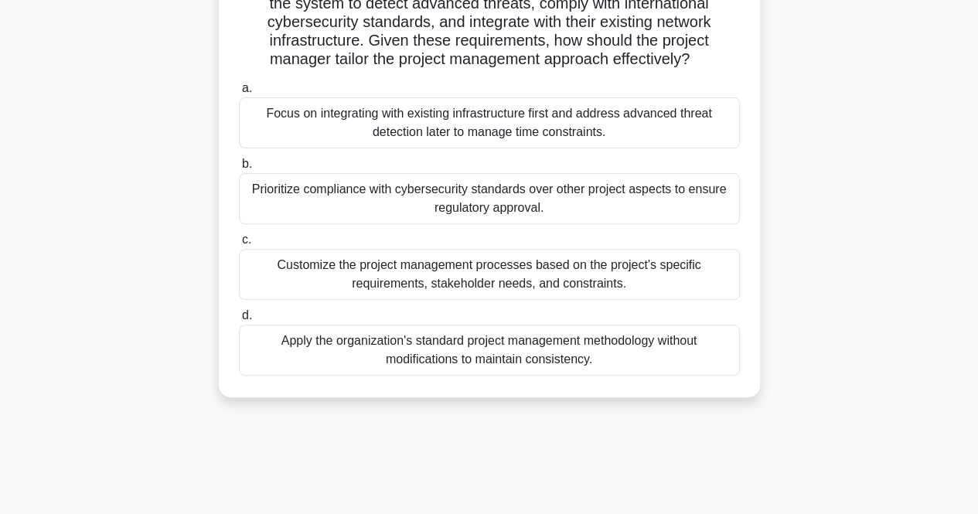
click at [567, 286] on div "Customize the project management processes based on the project's specific requ…" at bounding box center [489, 274] width 501 height 51
click at [239, 245] on input "c. Customize the project management processes based on the project's specific r…" at bounding box center [239, 240] width 0 height 10
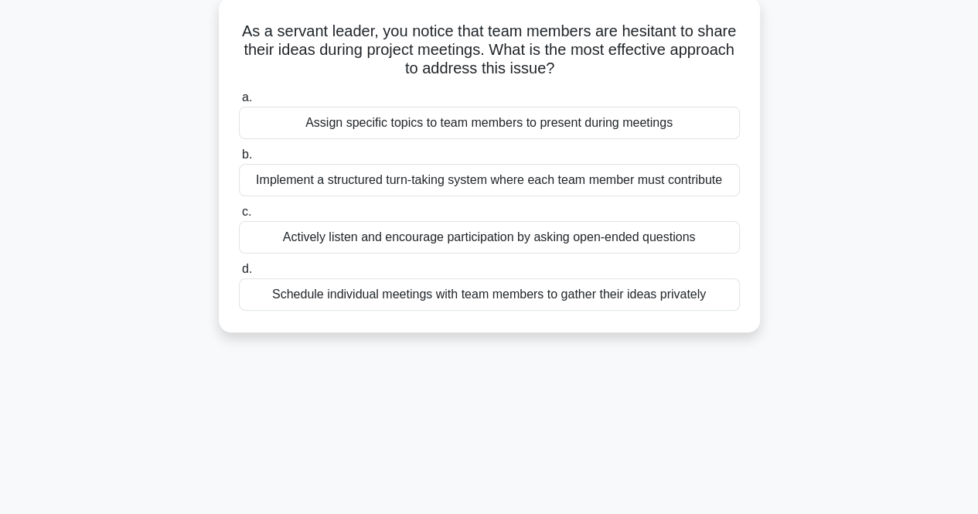
scroll to position [0, 0]
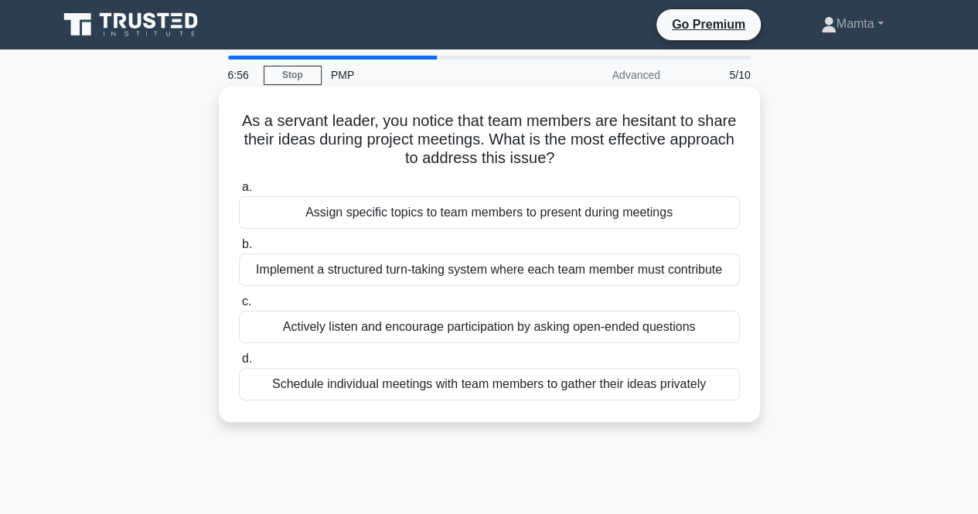
click at [396, 276] on div "Implement a structured turn-taking system where each team member must contribute" at bounding box center [489, 270] width 501 height 32
click at [239, 250] on input "b. Implement a structured turn-taking system where each team member must contri…" at bounding box center [239, 245] width 0 height 10
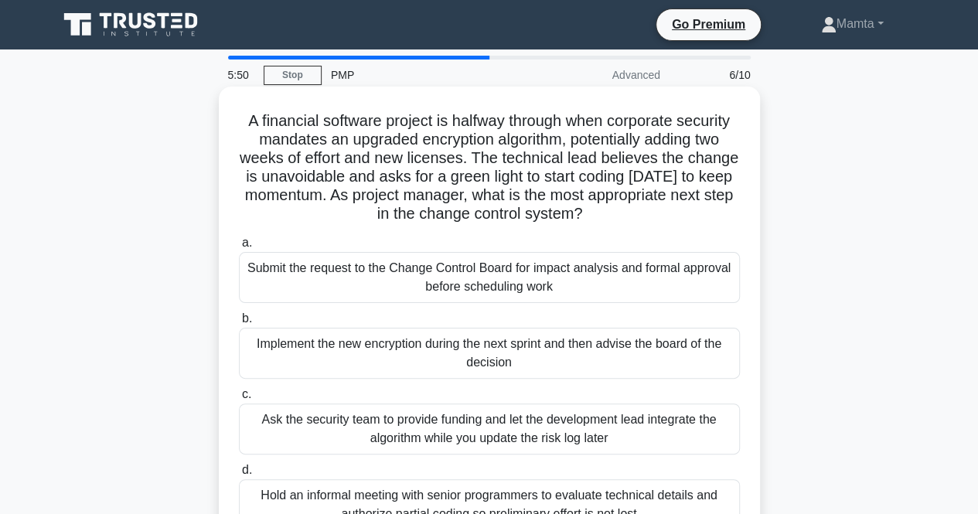
scroll to position [77, 0]
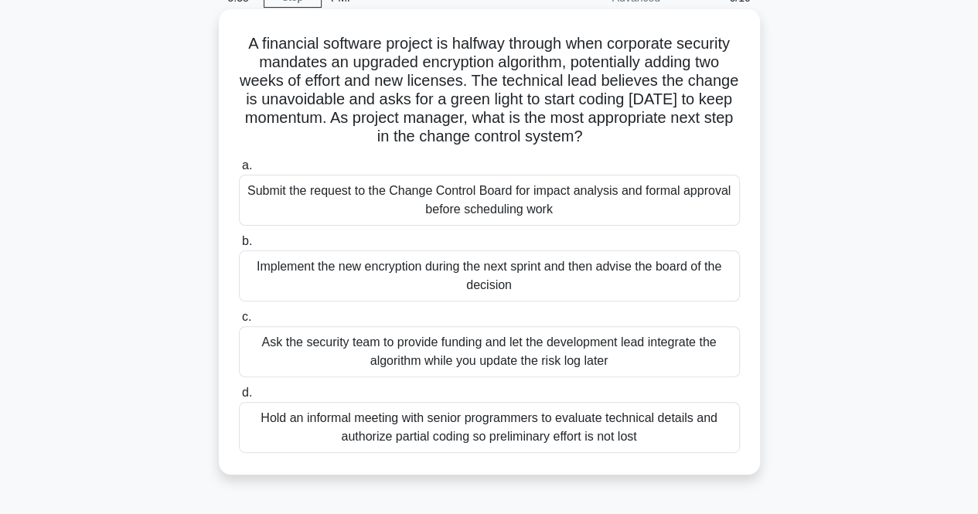
click at [486, 213] on div "Submit the request to the Change Control Board for impact analysis and formal a…" at bounding box center [489, 200] width 501 height 51
click at [239, 171] on input "a. Submit the request to the Change Control Board for impact analysis and forma…" at bounding box center [239, 166] width 0 height 10
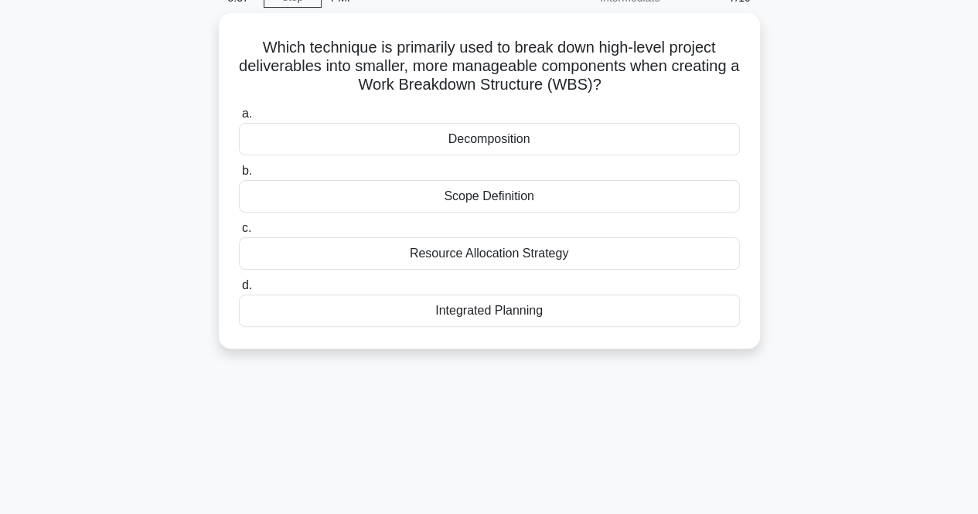
scroll to position [0, 0]
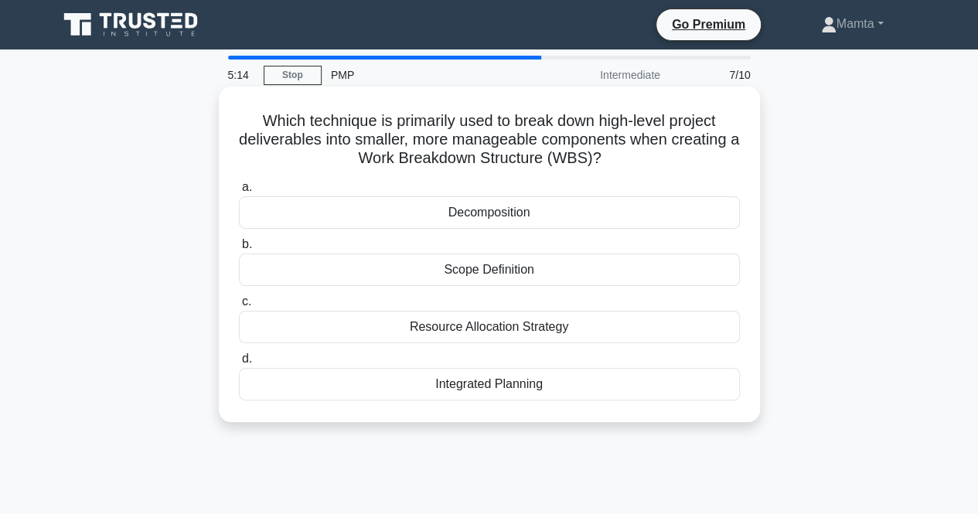
click at [495, 208] on div "Decomposition" at bounding box center [489, 212] width 501 height 32
click at [239, 192] on input "a. Decomposition" at bounding box center [239, 187] width 0 height 10
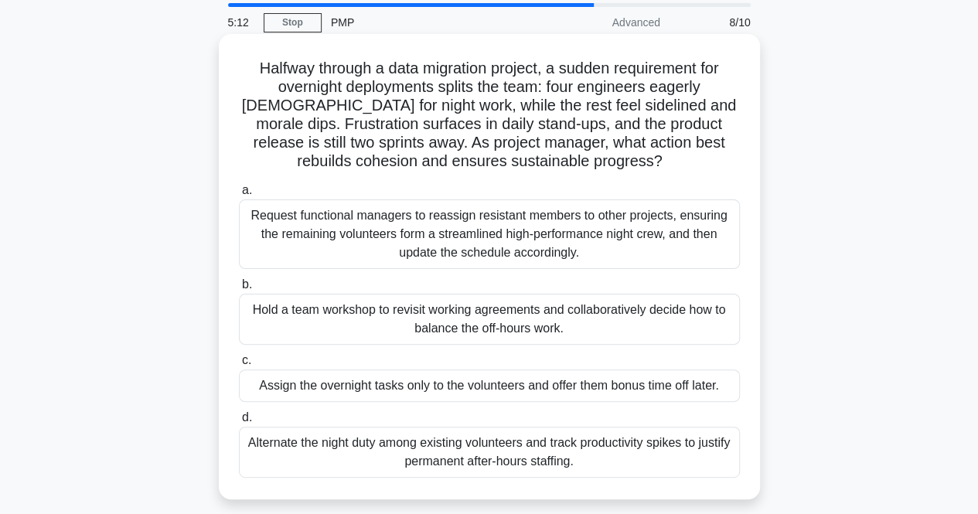
scroll to position [77, 0]
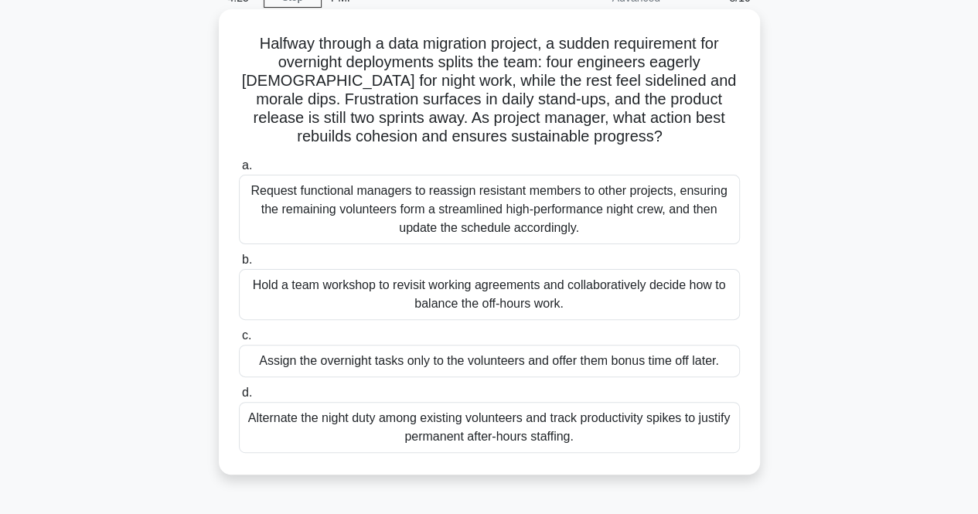
click at [591, 208] on div "Request functional managers to reassign resistant members to other projects, en…" at bounding box center [489, 210] width 501 height 70
click at [239, 171] on input "a. Request functional managers to reassign resistant members to other projects,…" at bounding box center [239, 166] width 0 height 10
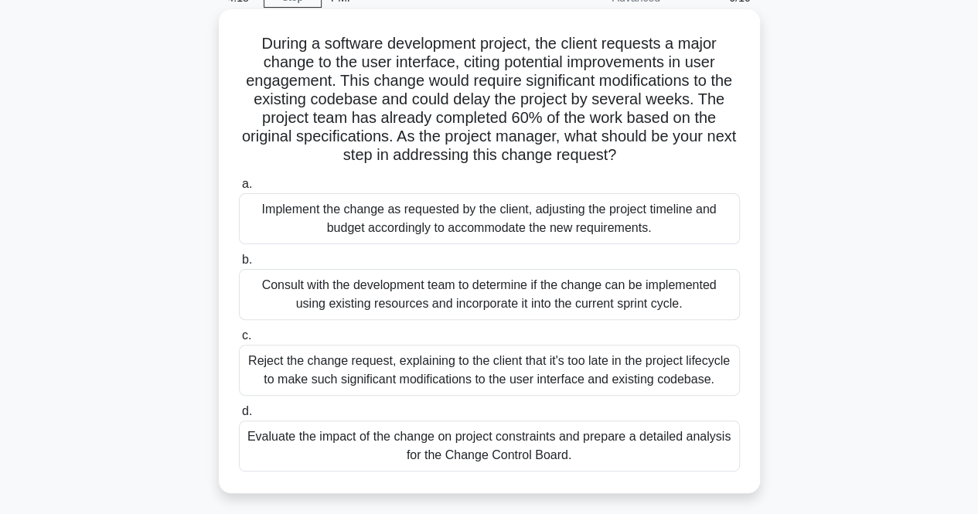
click at [407, 291] on div "Consult with the development team to determine if the change can be implemented…" at bounding box center [489, 294] width 501 height 51
click at [239, 265] on input "b. Consult with the development team to determine if the change can be implemen…" at bounding box center [239, 260] width 0 height 10
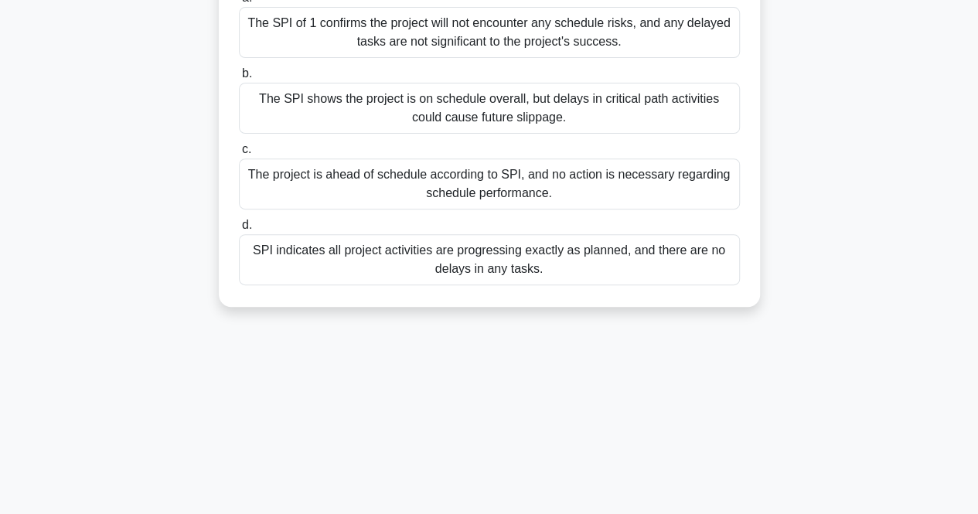
scroll to position [232, 0]
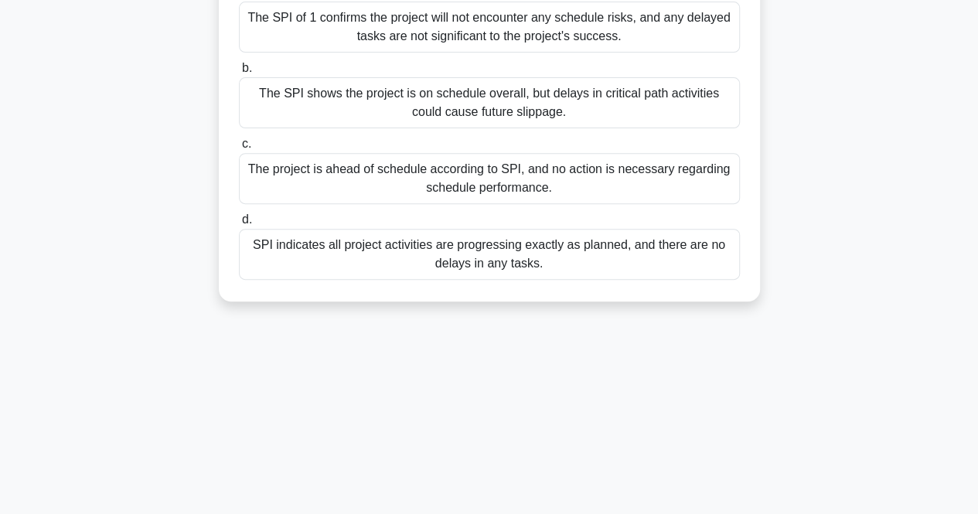
click at [461, 265] on div "SPI indicates all project activities are progressing exactly as planned, and th…" at bounding box center [489, 254] width 501 height 51
click at [239, 225] on input "d. SPI indicates all project activities are progressing exactly as planned, and…" at bounding box center [239, 220] width 0 height 10
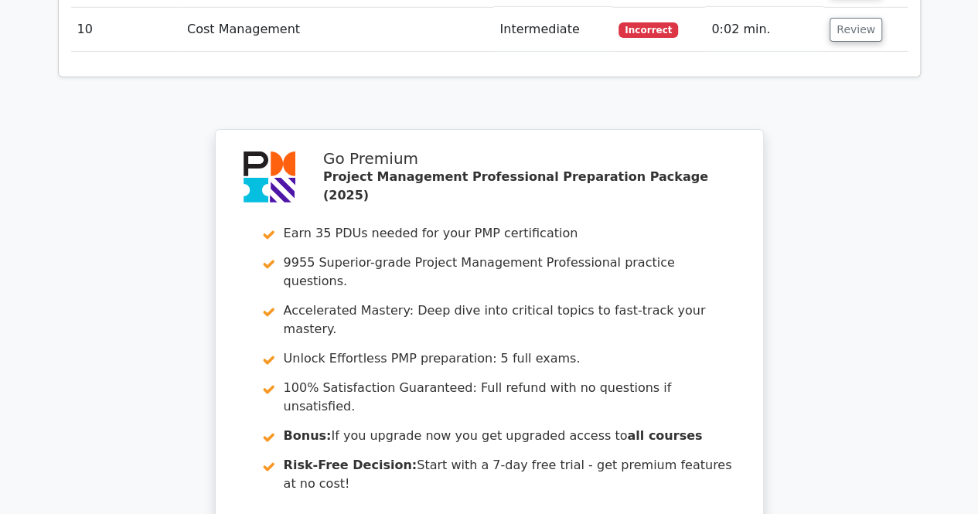
scroll to position [2788, 0]
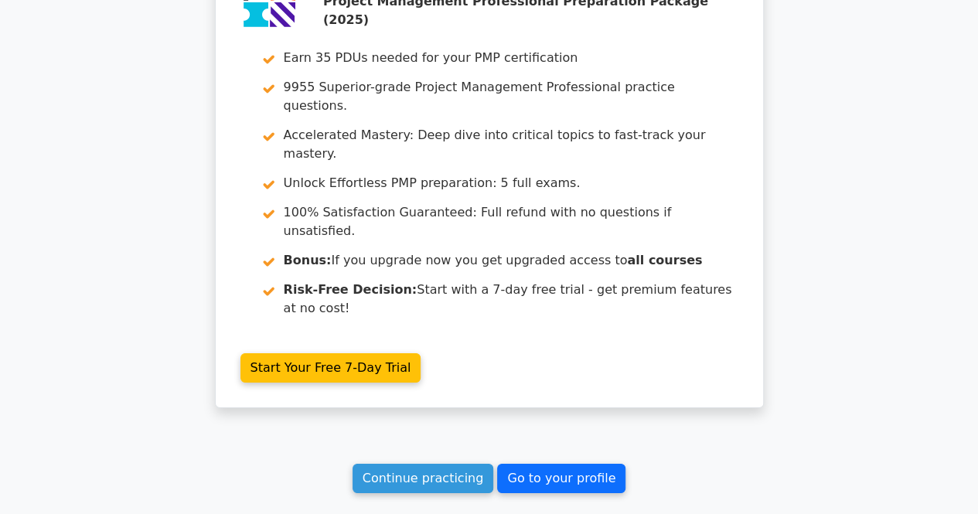
click at [550, 464] on link "Go to your profile" at bounding box center [561, 478] width 128 height 29
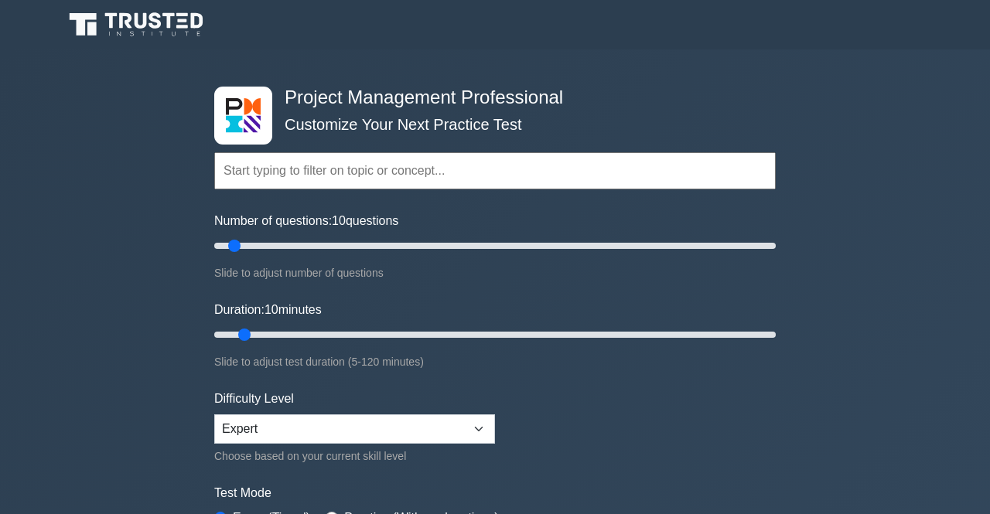
select select "expert"
